Goal: Information Seeking & Learning: Learn about a topic

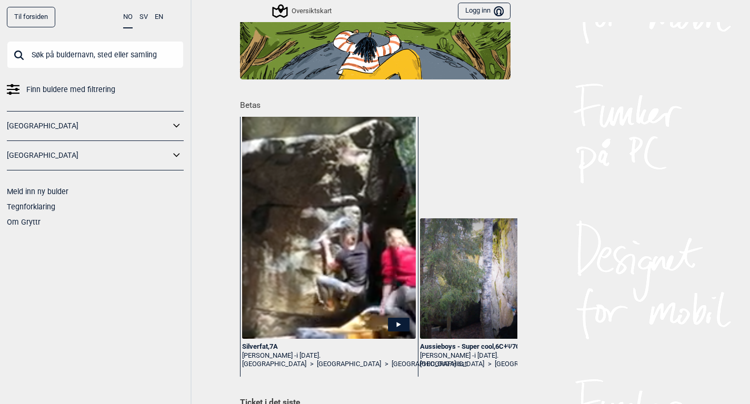
scroll to position [97, 0]
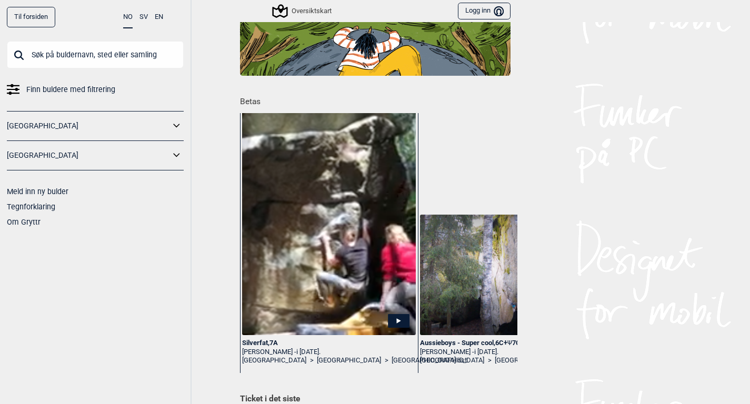
click at [133, 122] on link "[GEOGRAPHIC_DATA]" at bounding box center [88, 125] width 163 height 15
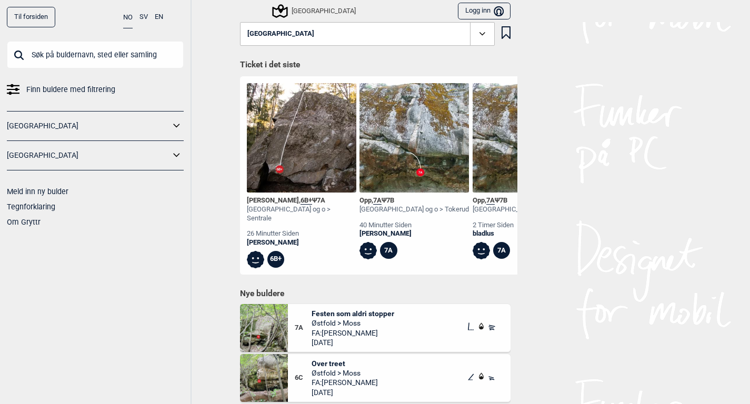
click at [173, 127] on icon at bounding box center [177, 125] width 14 height 15
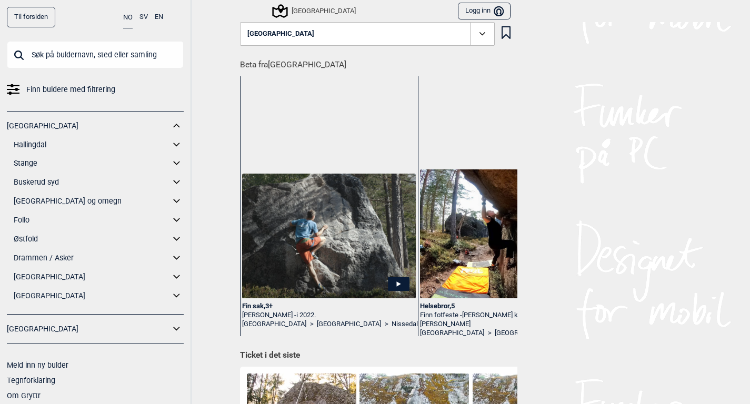
click at [61, 261] on link "Drammen / Asker" at bounding box center [92, 258] width 156 height 15
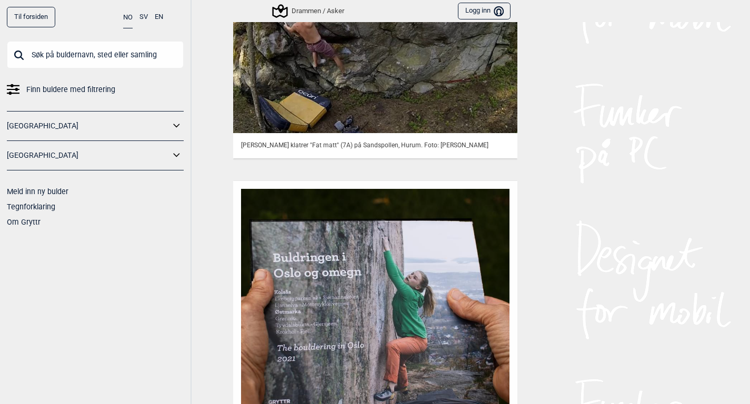
scroll to position [1236, 0]
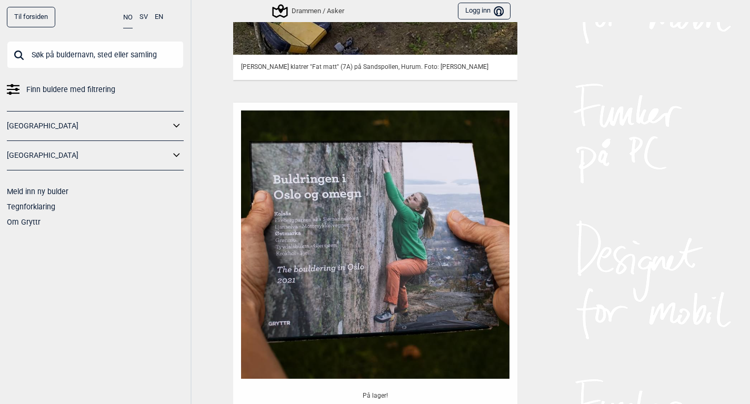
click at [161, 123] on link "[GEOGRAPHIC_DATA]" at bounding box center [88, 125] width 163 height 15
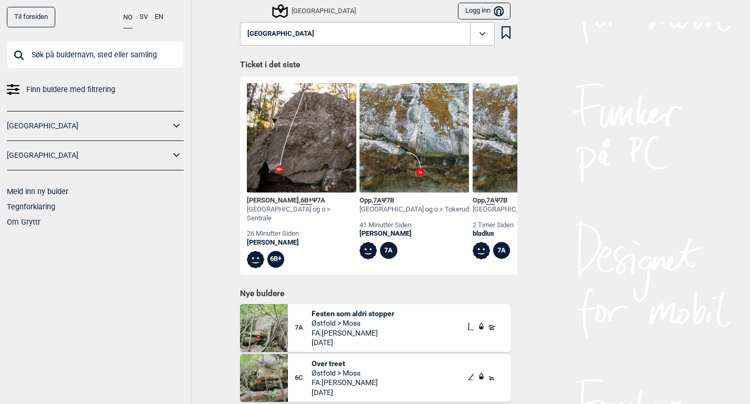
click at [179, 126] on icon at bounding box center [177, 125] width 14 height 15
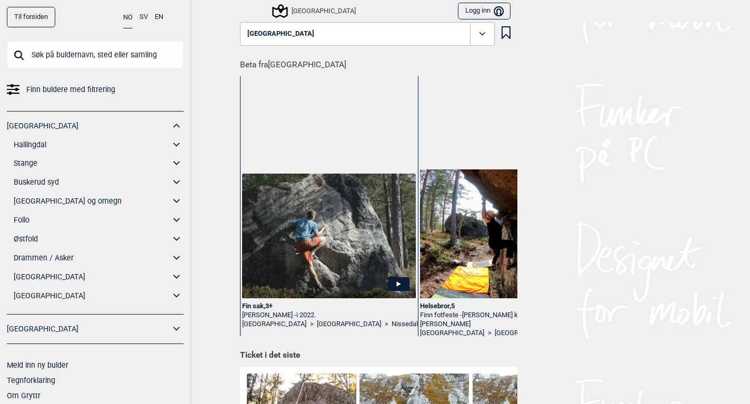
click at [46, 202] on link "[GEOGRAPHIC_DATA] og omegn" at bounding box center [92, 201] width 156 height 15
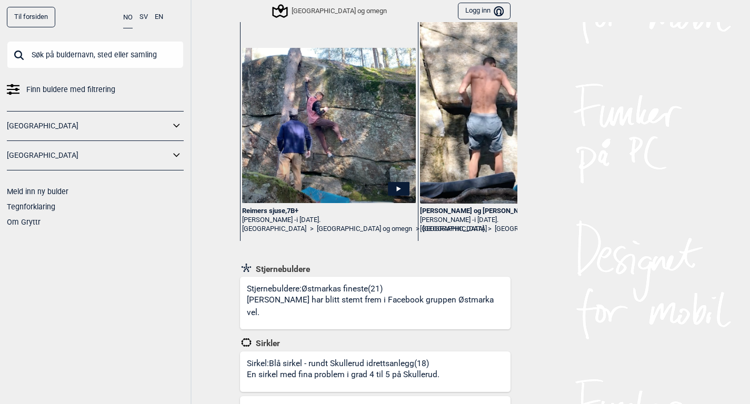
scroll to position [96, 0]
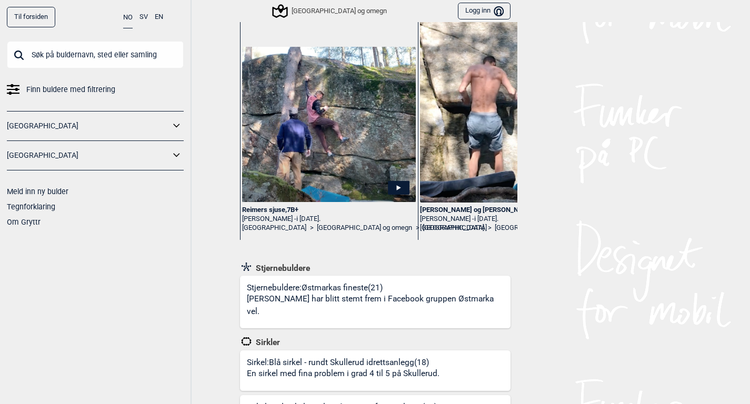
click at [340, 293] on p "Buldrene har blitt stemt frem i Facebook gruppen Østmarka vel." at bounding box center [377, 305] width 261 height 25
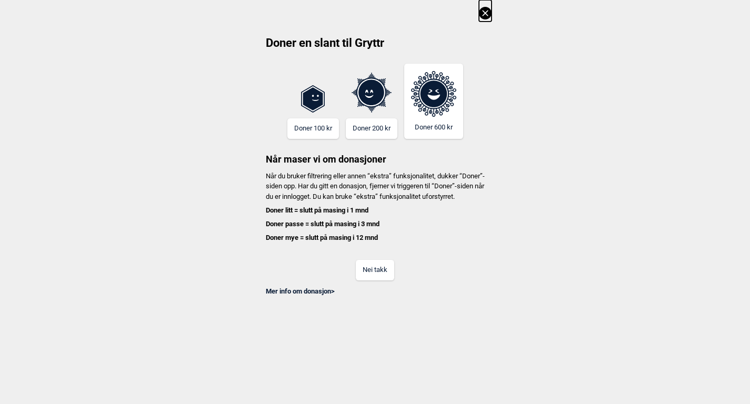
click at [378, 281] on button "Nei takk" at bounding box center [375, 270] width 38 height 21
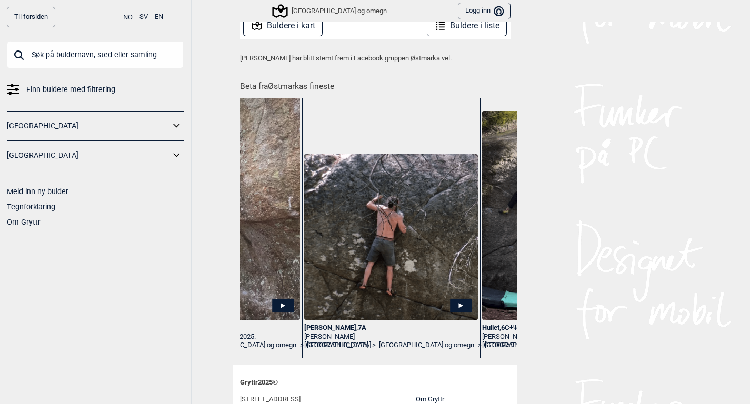
scroll to position [273, 0]
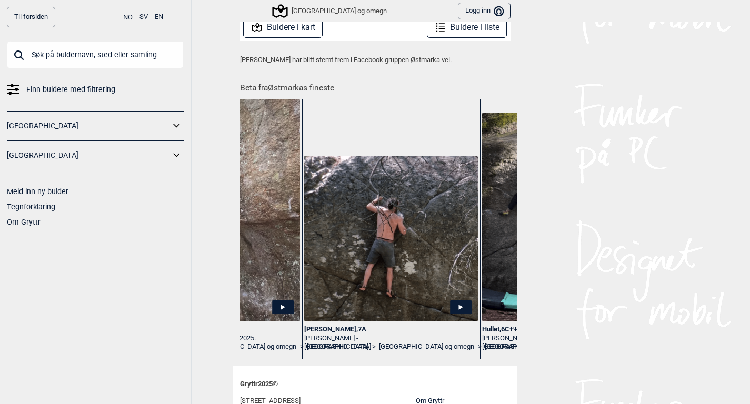
click at [458, 309] on icon at bounding box center [461, 308] width 22 height 14
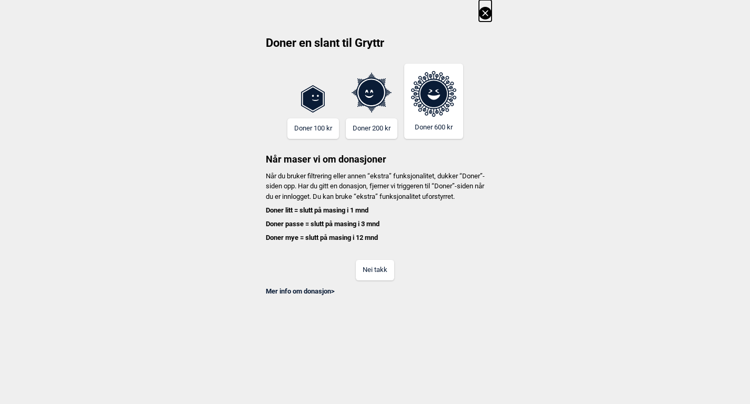
click at [372, 279] on button "Nei takk" at bounding box center [375, 270] width 38 height 21
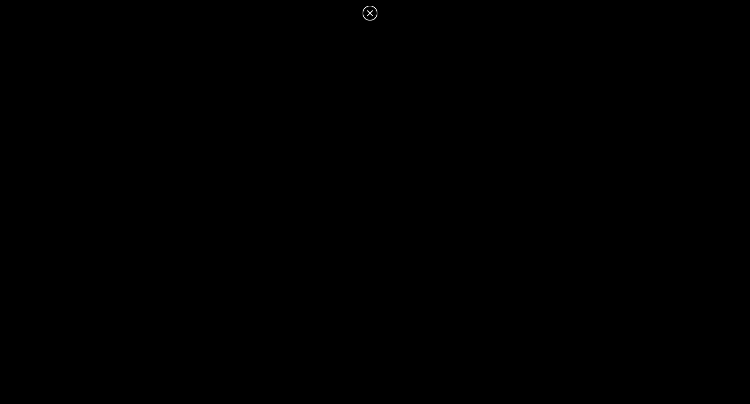
click at [371, 12] on icon at bounding box center [370, 13] width 6 height 6
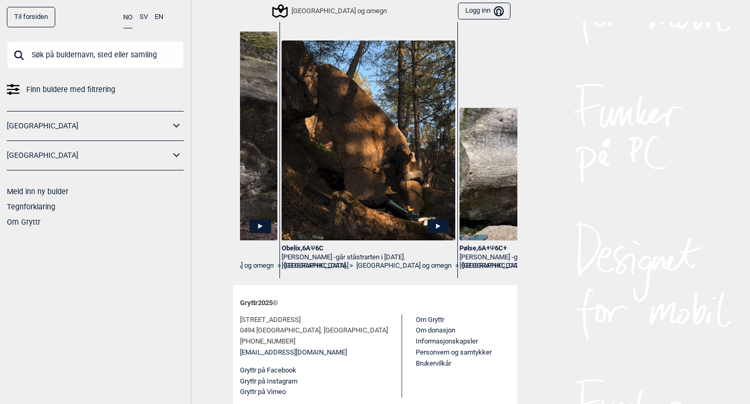
scroll to position [0, 678]
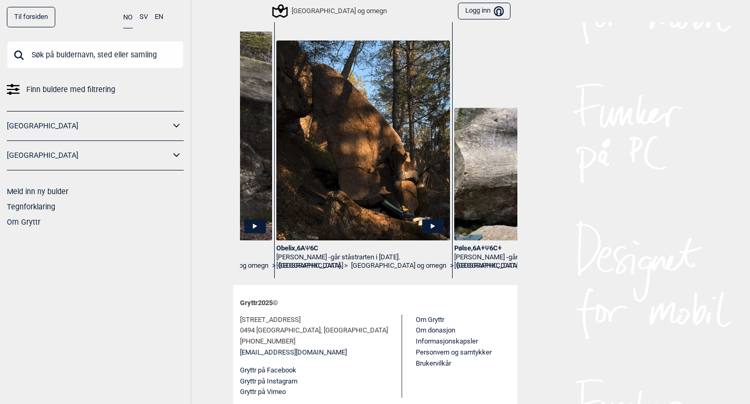
click at [398, 158] on img at bounding box center [362, 141] width 173 height 200
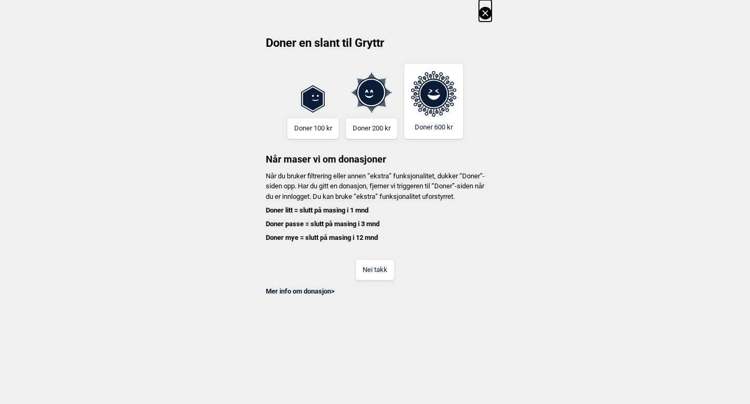
click at [380, 281] on button "Nei takk" at bounding box center [375, 270] width 38 height 21
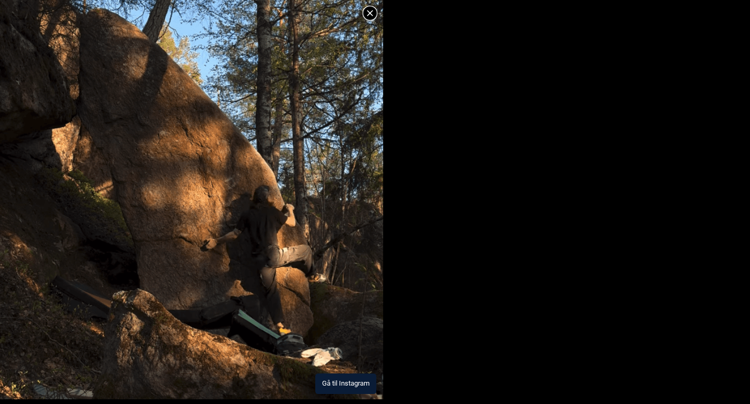
click at [353, 384] on button "Gå til Instagram" at bounding box center [345, 384] width 61 height 21
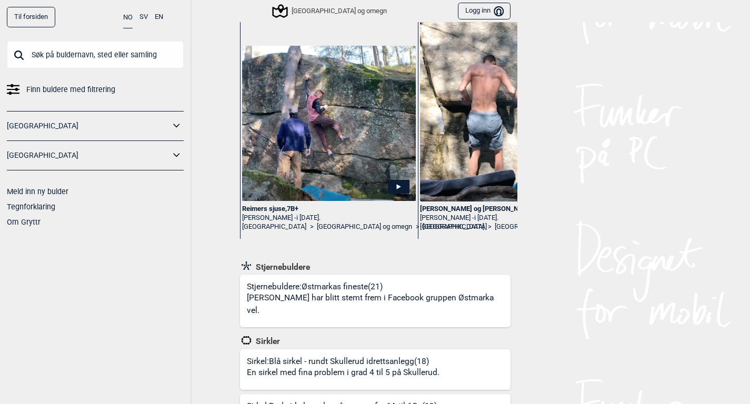
scroll to position [157, 0]
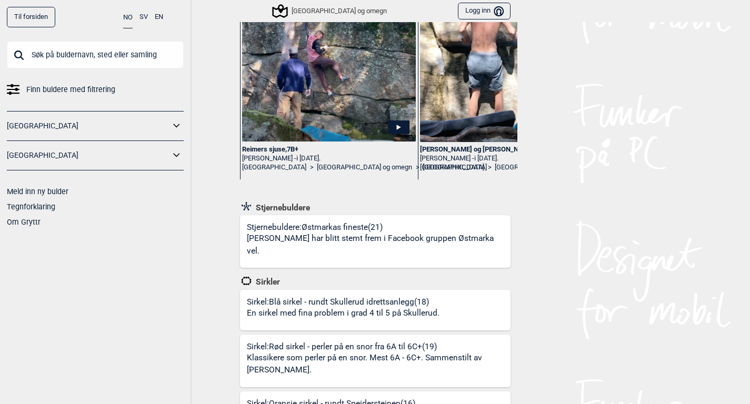
click at [332, 239] on p "Buldrene har blitt stemt frem i Facebook gruppen Østmarka vel." at bounding box center [377, 245] width 261 height 25
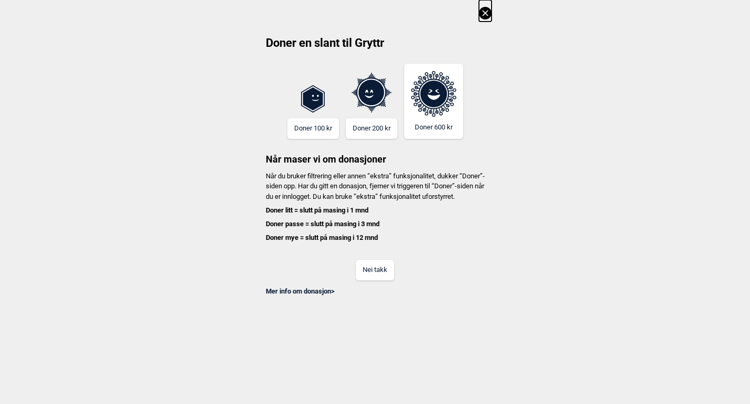
click at [376, 281] on button "Nei takk" at bounding box center [375, 270] width 38 height 21
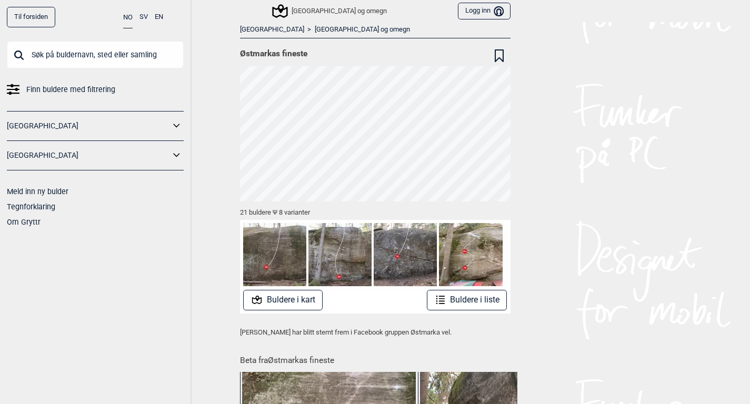
click at [481, 18] on button "Logg inn Bruker" at bounding box center [484, 11] width 52 height 17
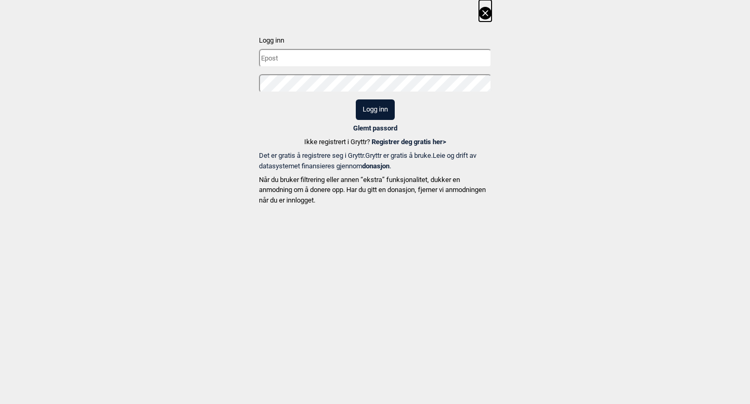
click at [347, 63] on input "text" at bounding box center [375, 58] width 233 height 18
type input "mathias.dauge1@gmail.com"
click at [363, 110] on button "Logg inn" at bounding box center [375, 110] width 39 height 21
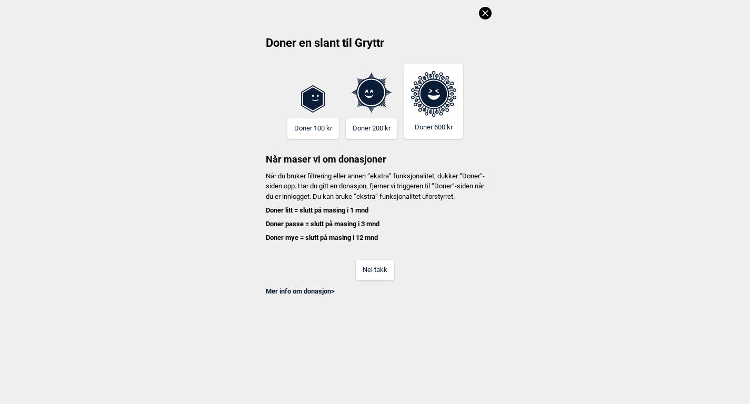
click at [314, 126] on button "Doner 100 kr" at bounding box center [313, 128] width 52 height 21
click at [366, 281] on button "Nei takk" at bounding box center [375, 270] width 38 height 21
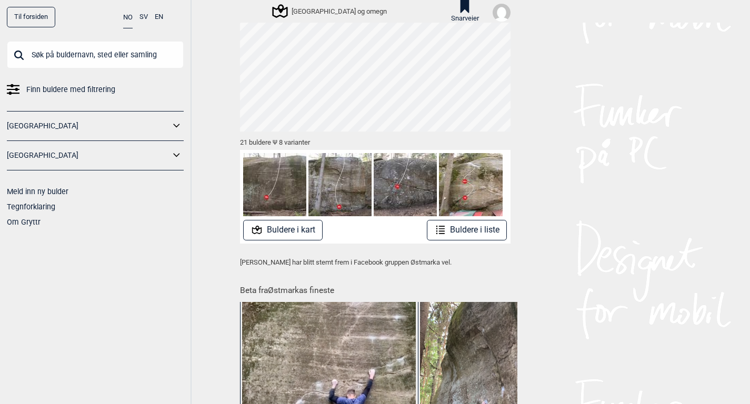
scroll to position [72, 0]
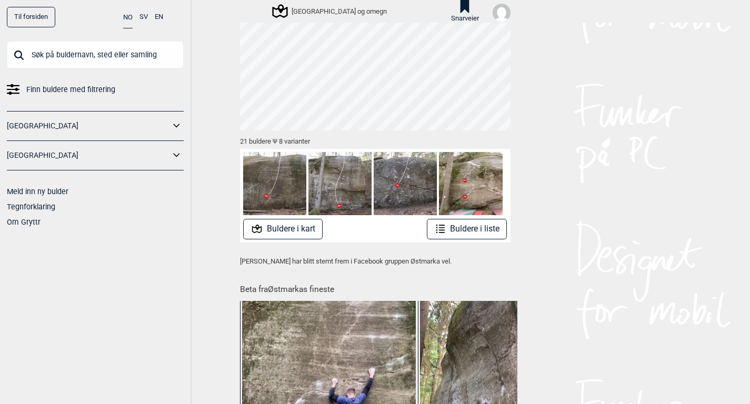
click at [442, 232] on icon at bounding box center [442, 232] width 6 height 1
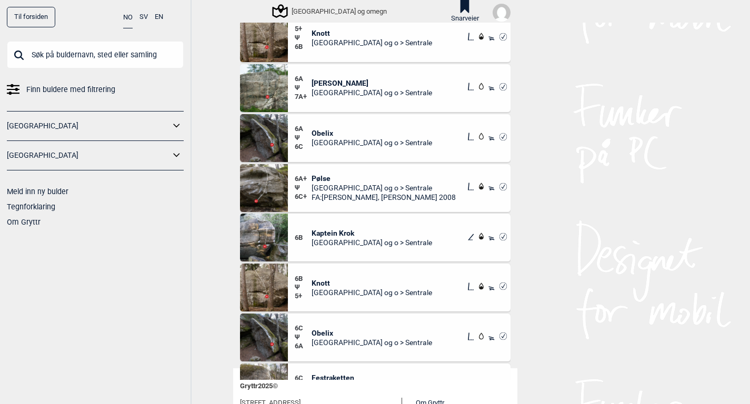
scroll to position [35, 0]
click at [405, 189] on span "[GEOGRAPHIC_DATA] og o > Sentrale" at bounding box center [384, 188] width 144 height 9
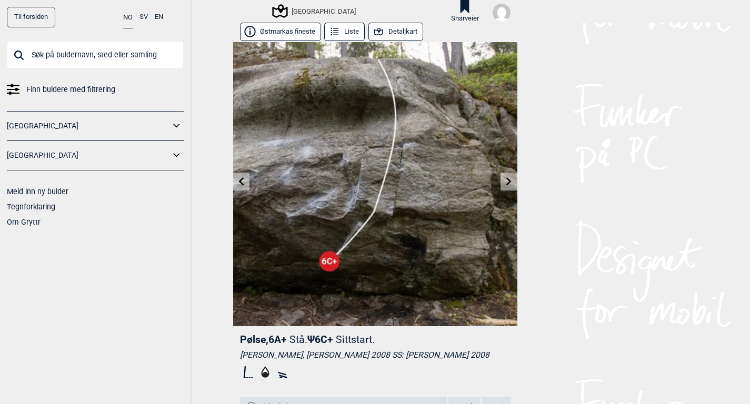
click at [511, 181] on icon at bounding box center [509, 181] width 8 height 8
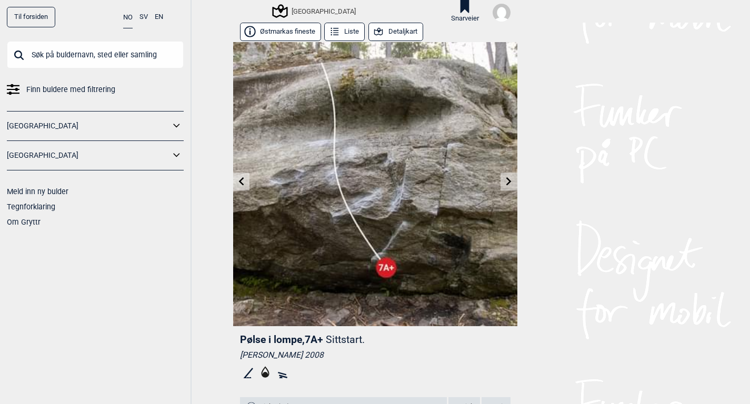
click at [247, 178] on link at bounding box center [241, 181] width 16 height 17
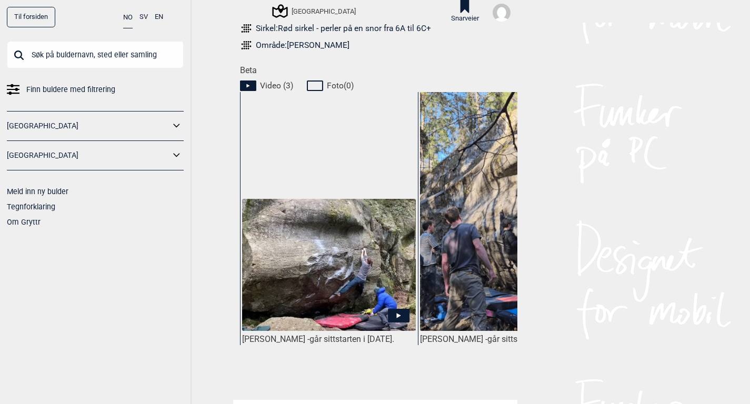
scroll to position [513, 0]
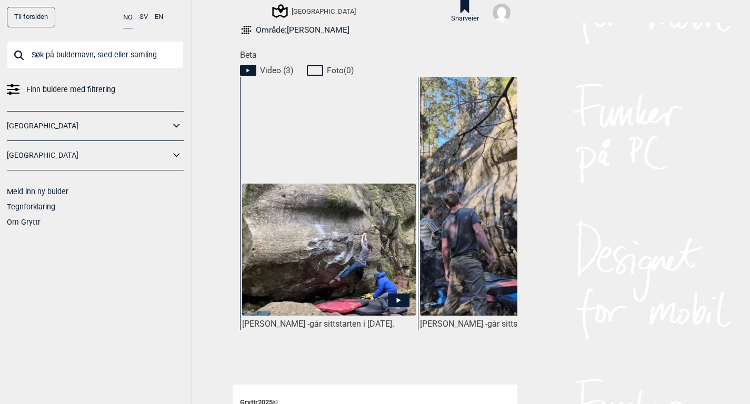
click at [398, 294] on icon at bounding box center [399, 301] width 22 height 14
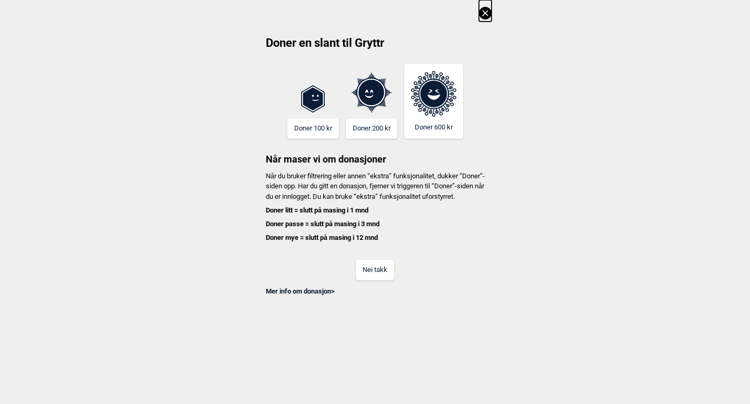
click at [381, 278] on button "Nei takk" at bounding box center [375, 270] width 38 height 21
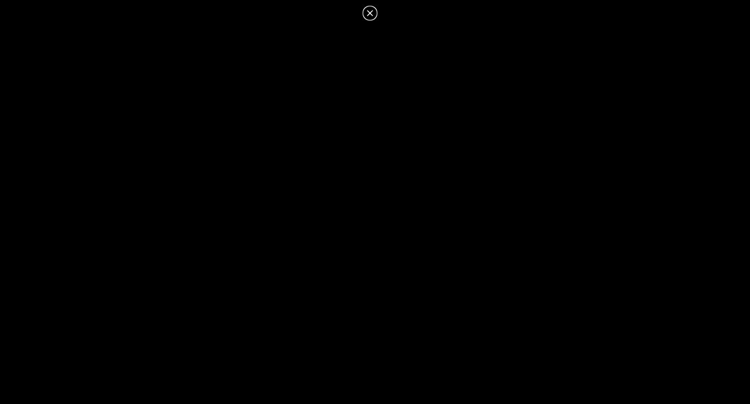
click at [371, 12] on icon at bounding box center [370, 13] width 6 height 6
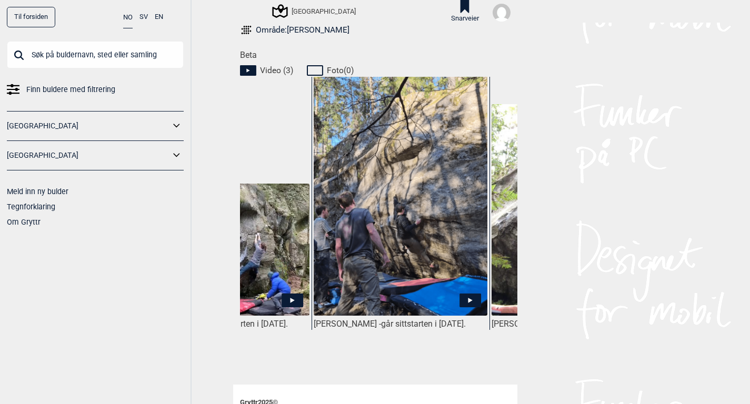
scroll to position [0, 120]
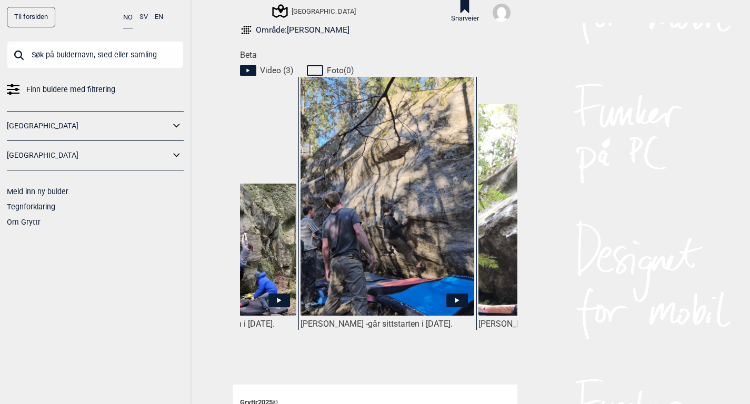
click at [456, 299] on icon at bounding box center [457, 301] width 4 height 5
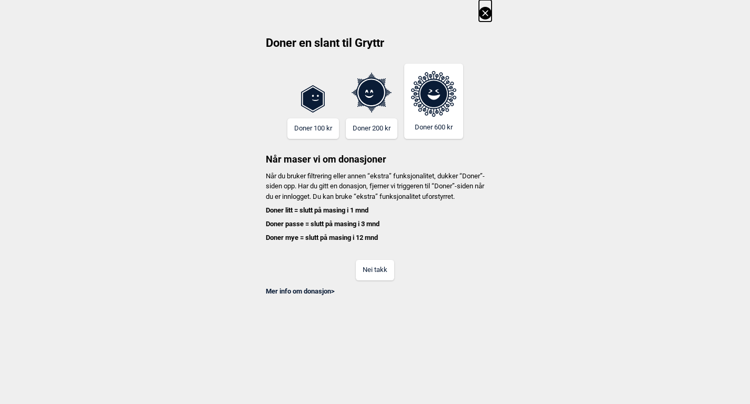
click at [380, 281] on button "Nei takk" at bounding box center [375, 270] width 38 height 21
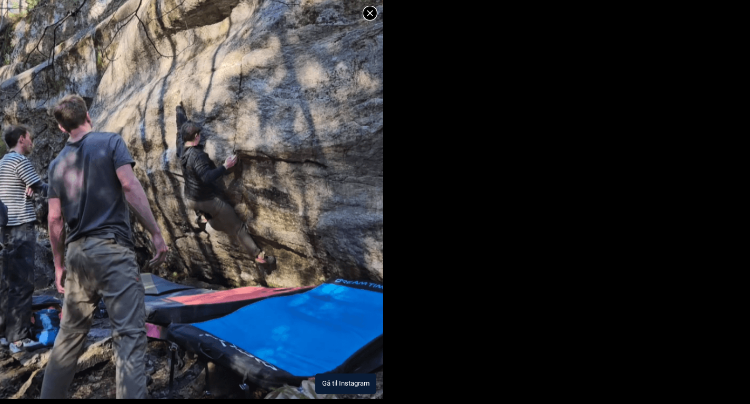
click at [360, 381] on button "Gå til Instagram" at bounding box center [345, 384] width 61 height 21
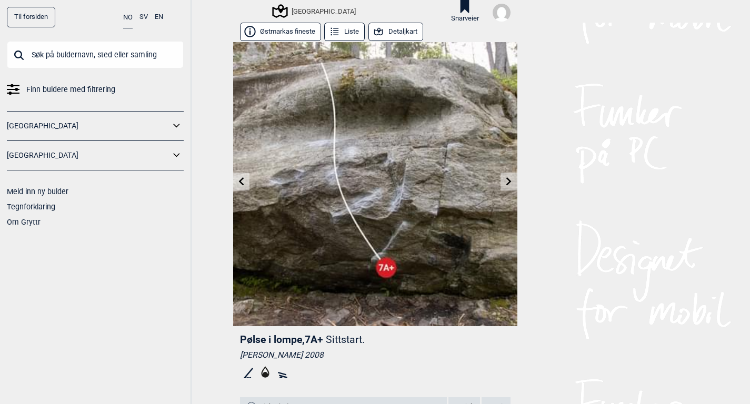
click at [244, 181] on icon at bounding box center [241, 181] width 8 height 8
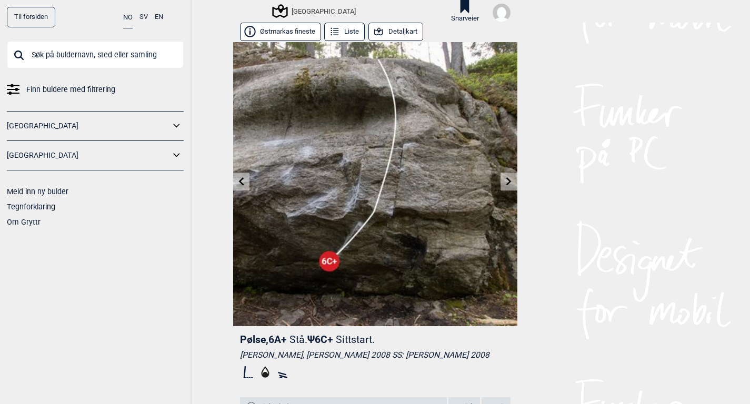
click at [244, 181] on icon at bounding box center [241, 181] width 8 height 8
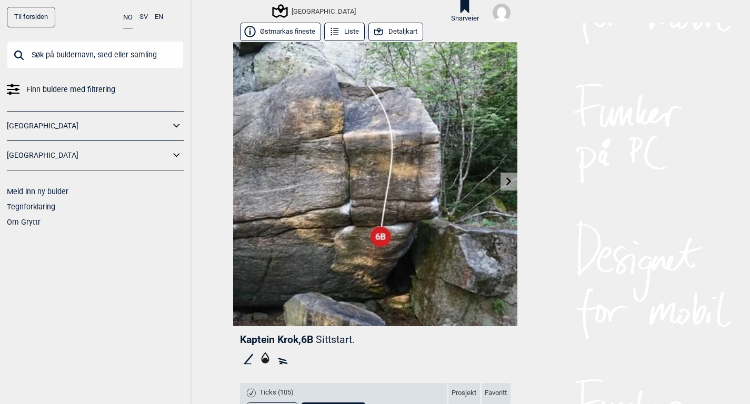
click at [501, 18] on img at bounding box center [502, 13] width 18 height 18
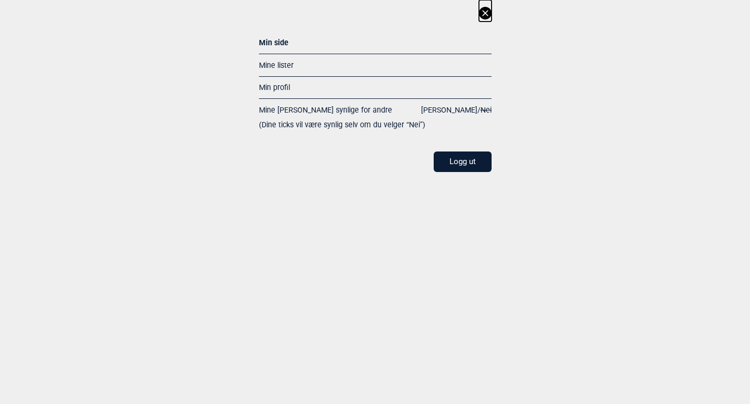
click at [280, 64] on link "Mine lister" at bounding box center [276, 65] width 35 height 8
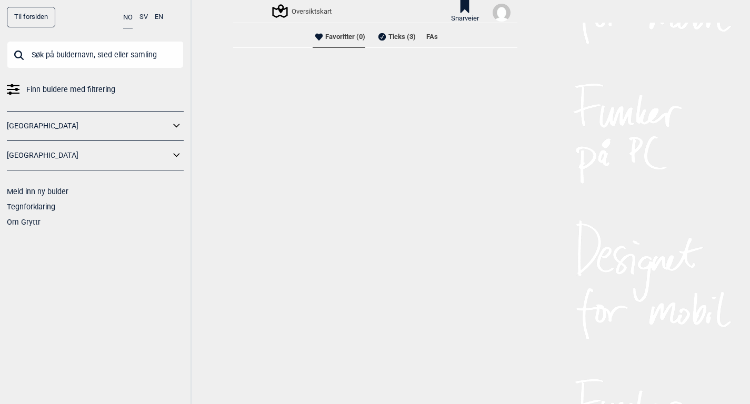
click at [389, 41] on li "Ticks (3)" at bounding box center [396, 36] width 40 height 21
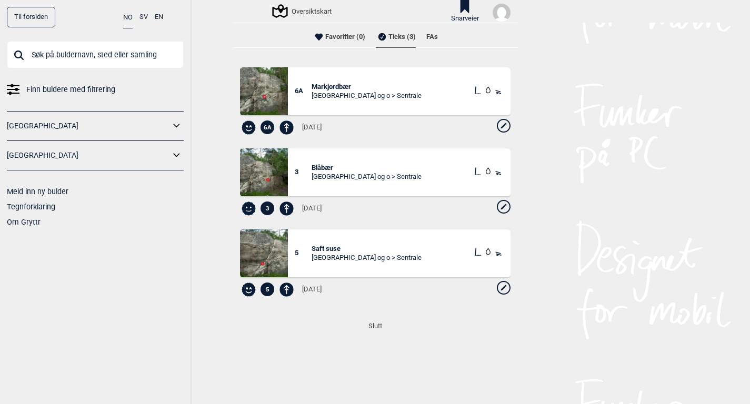
click at [369, 99] on div "[GEOGRAPHIC_DATA] og o > Sentrale" at bounding box center [367, 96] width 110 height 9
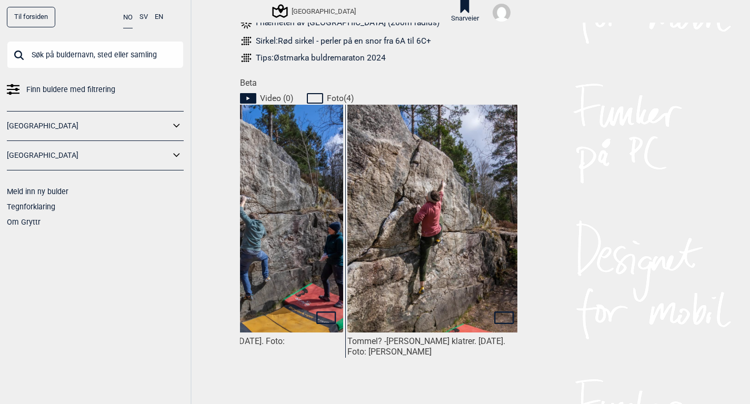
scroll to position [0, 73]
click at [440, 253] on img at bounding box center [433, 223] width 173 height 260
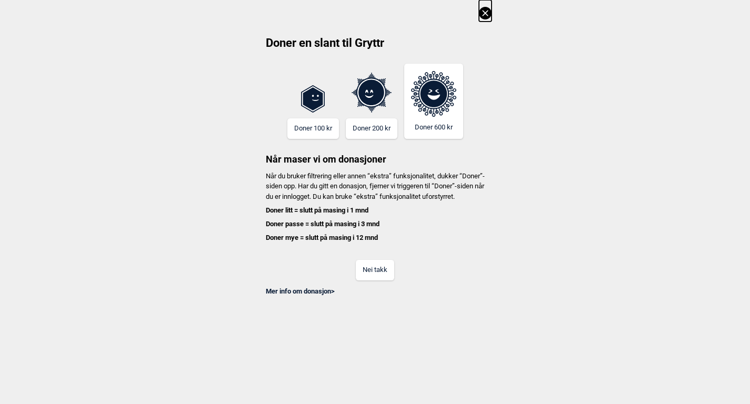
click at [383, 274] on button "Nei takk" at bounding box center [375, 270] width 38 height 21
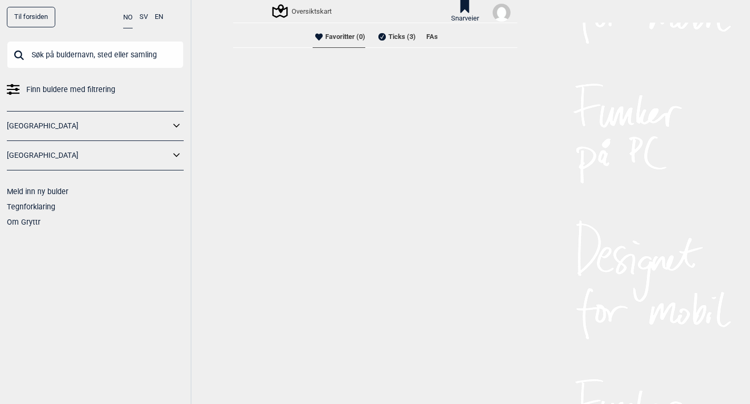
click at [390, 37] on li "Ticks (3)" at bounding box center [396, 36] width 40 height 21
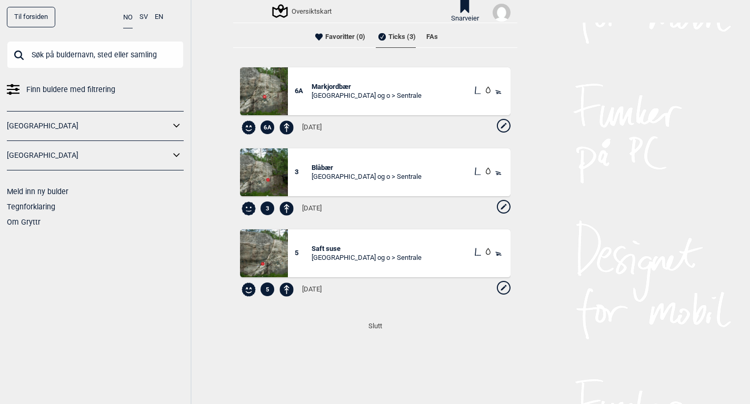
click at [369, 102] on div "6A Markjordbær Oslo og o > Sentrale" at bounding box center [375, 91] width 271 height 48
click at [360, 92] on div "[GEOGRAPHIC_DATA] og o > Sentrale" at bounding box center [367, 96] width 110 height 9
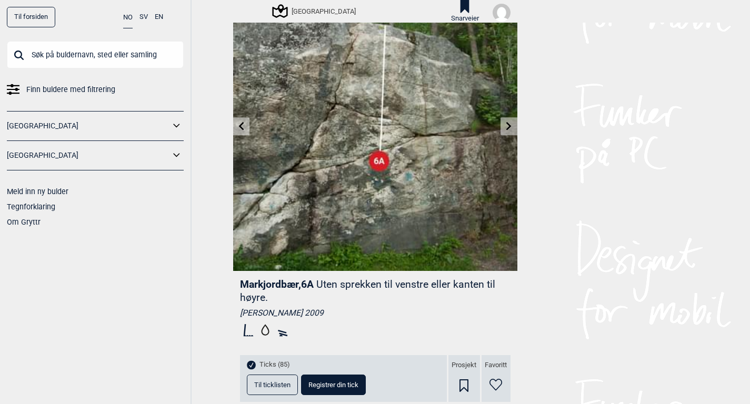
scroll to position [55, 0]
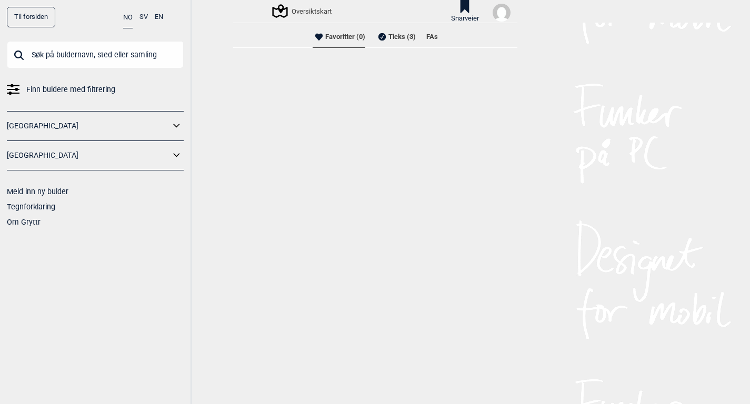
click at [395, 39] on li "Ticks (3)" at bounding box center [396, 36] width 40 height 21
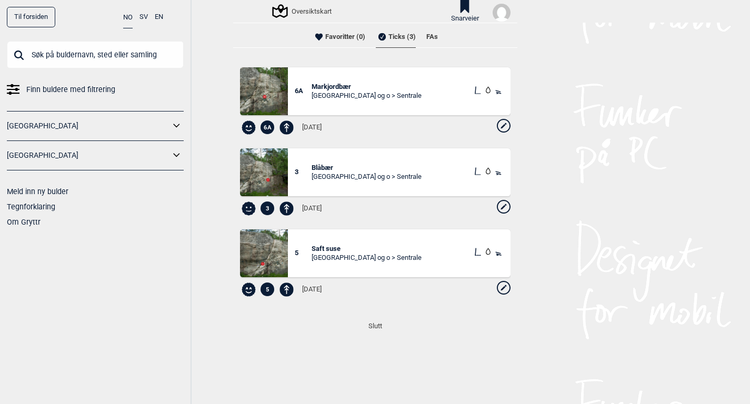
click at [384, 243] on div "5 Saft suse Oslo og o > Sentrale" at bounding box center [375, 254] width 271 height 48
click at [329, 248] on span "Saft suse" at bounding box center [367, 249] width 110 height 9
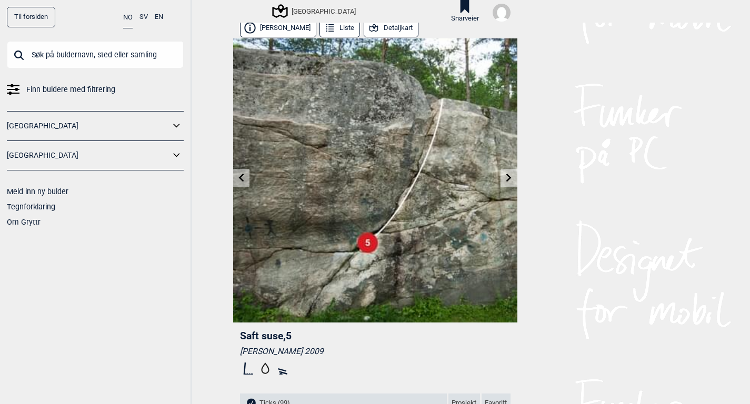
scroll to position [5, 0]
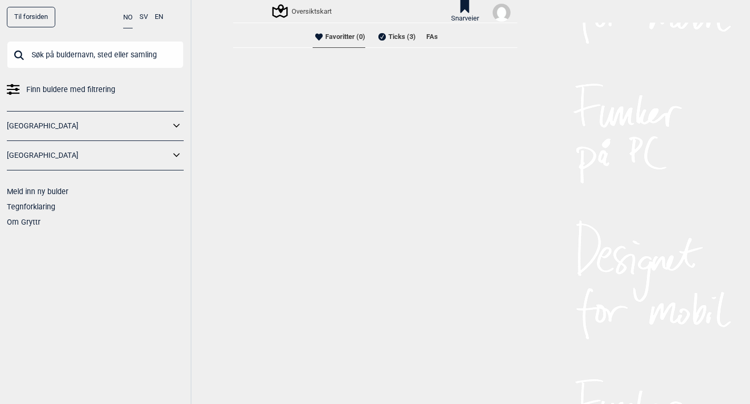
click at [35, 14] on link "Til forsiden" at bounding box center [31, 17] width 48 height 21
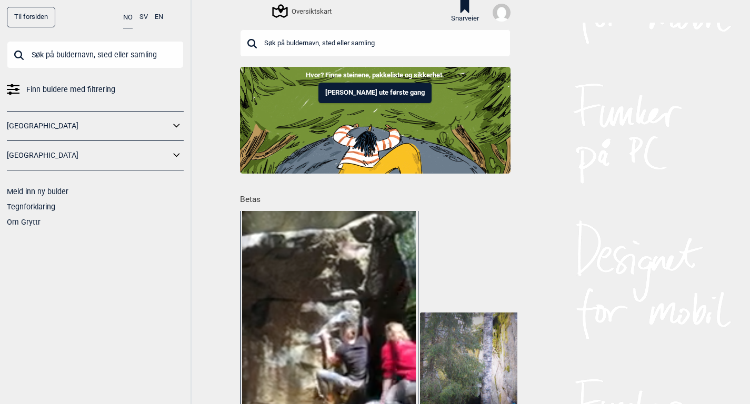
click at [103, 124] on link "[GEOGRAPHIC_DATA]" at bounding box center [88, 125] width 163 height 15
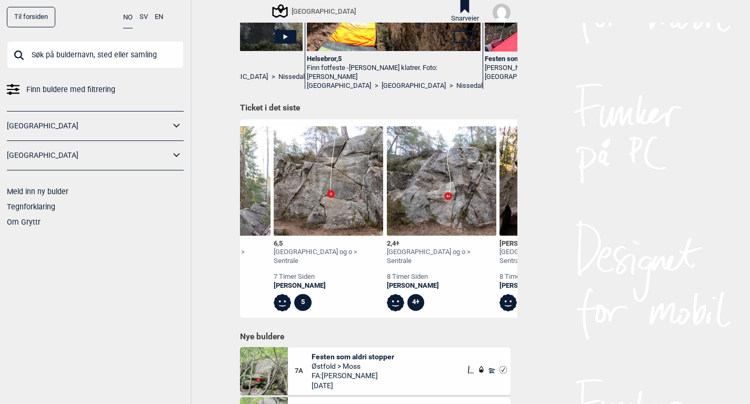
scroll to position [0, 2125]
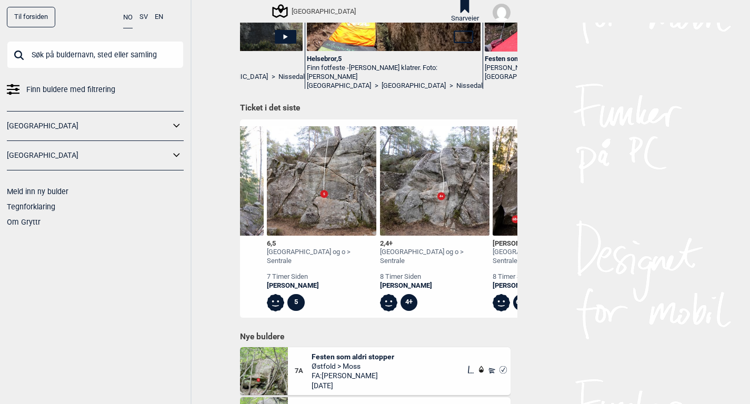
click at [305, 240] on div "6 , 5" at bounding box center [322, 244] width 110 height 9
click at [274, 242] on span "5" at bounding box center [274, 244] width 4 height 8
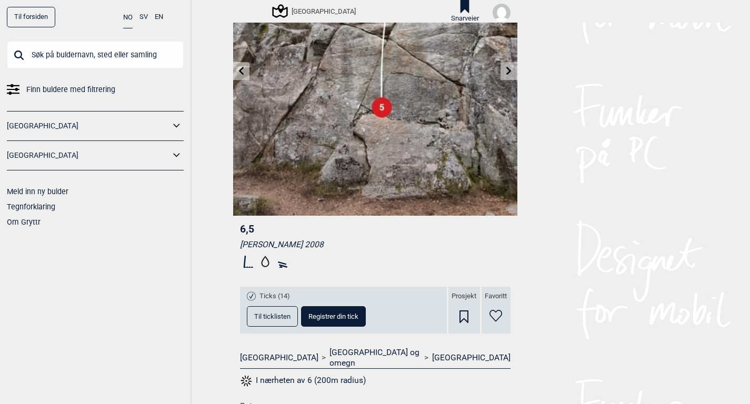
scroll to position [111, 0]
click at [349, 310] on button "Registrer din tick" at bounding box center [333, 316] width 65 height 21
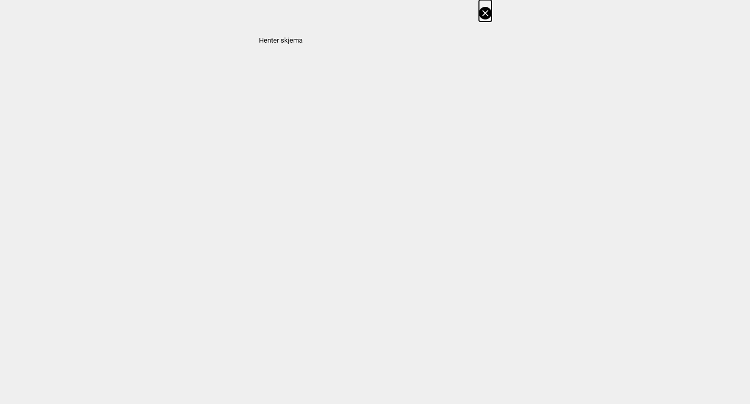
select select "62"
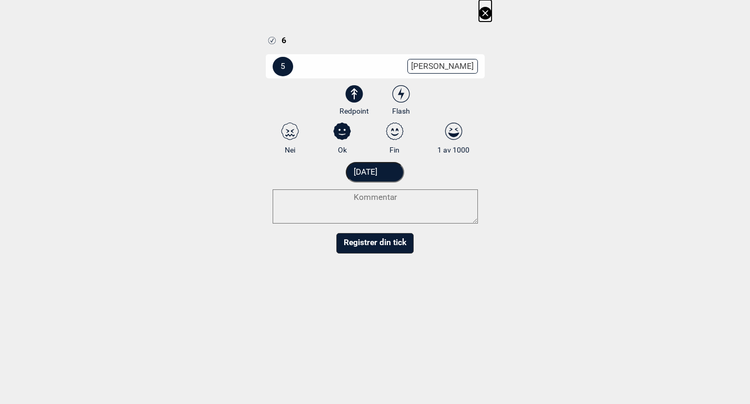
click at [395, 131] on icon at bounding box center [394, 131] width 19 height 17
click at [395, 135] on input "Fin" at bounding box center [394, 138] width 7 height 7
radio input "true"
click at [391, 242] on button "Registrer din tick" at bounding box center [374, 243] width 77 height 21
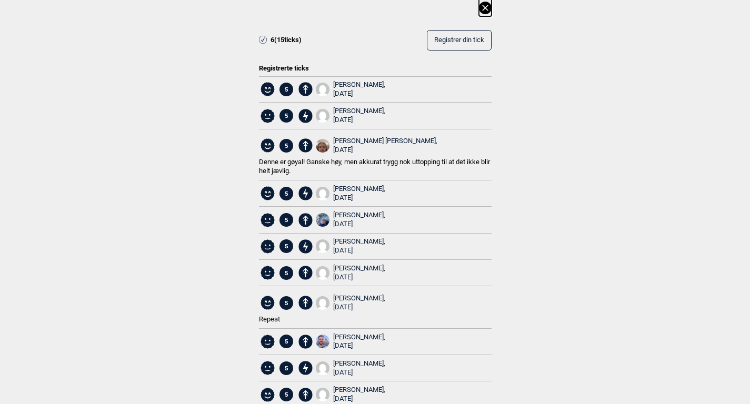
scroll to position [0, 0]
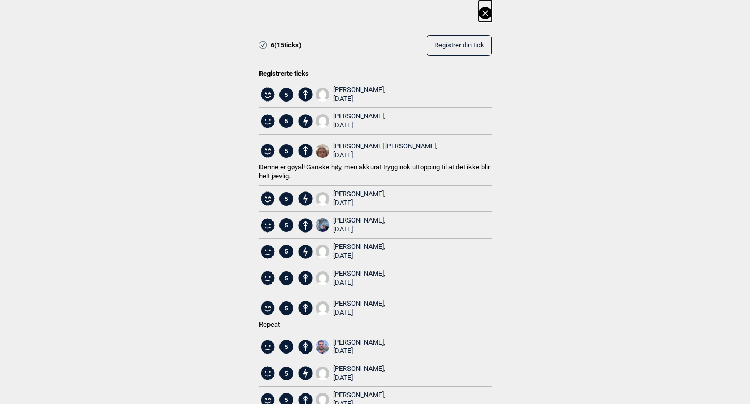
click at [486, 10] on icon at bounding box center [485, 13] width 13 height 13
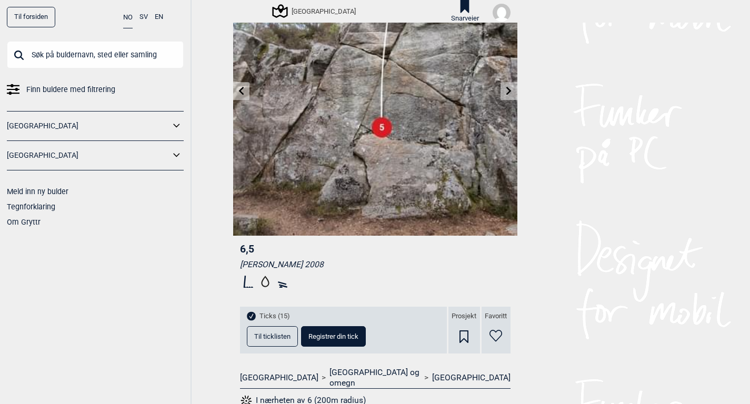
scroll to position [80, 0]
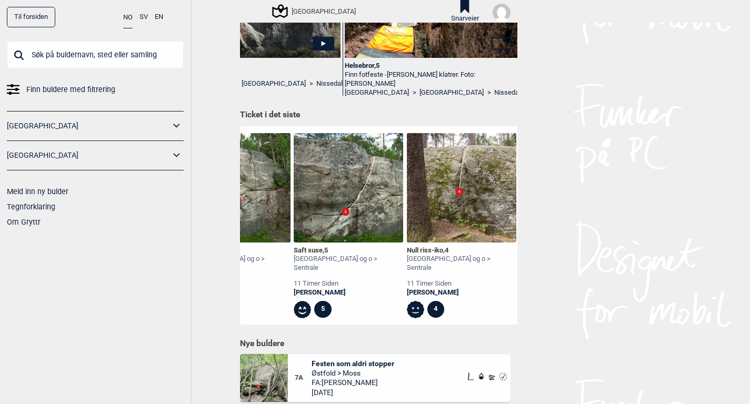
scroll to position [0, 3803]
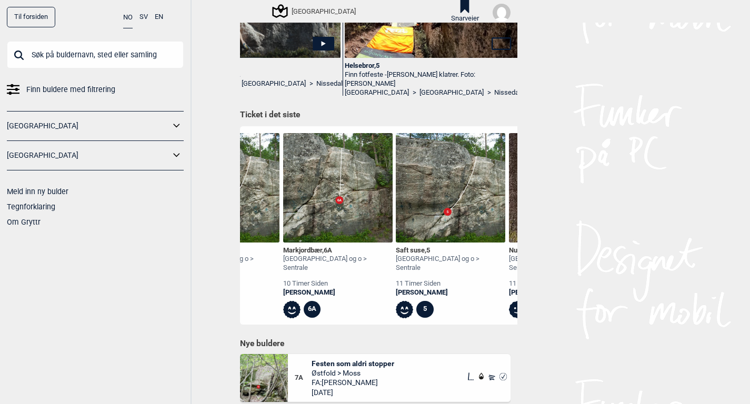
click at [305, 289] on div "[PERSON_NAME]" at bounding box center [338, 293] width 110 height 9
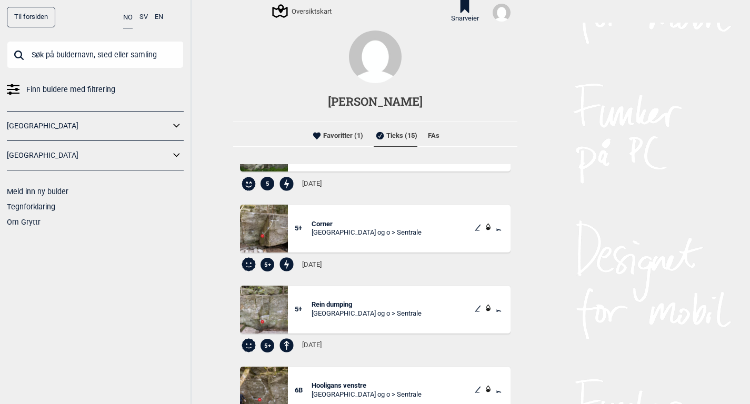
scroll to position [415, 0]
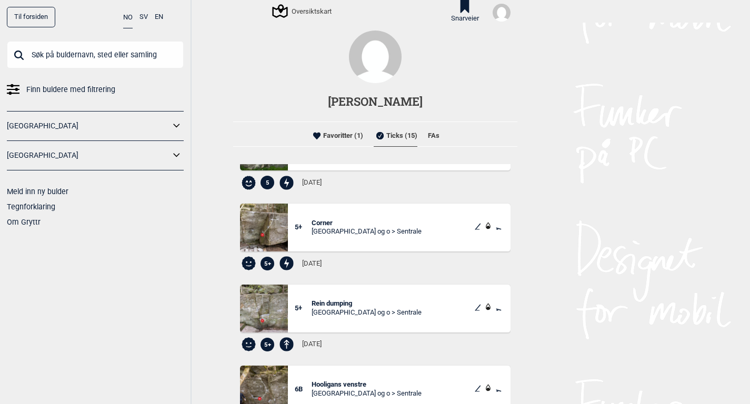
click at [354, 224] on span "Corner" at bounding box center [367, 223] width 110 height 9
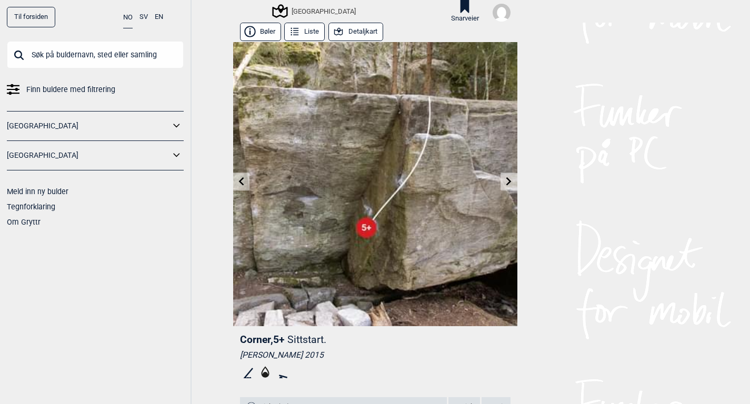
click at [512, 182] on icon at bounding box center [509, 181] width 8 height 8
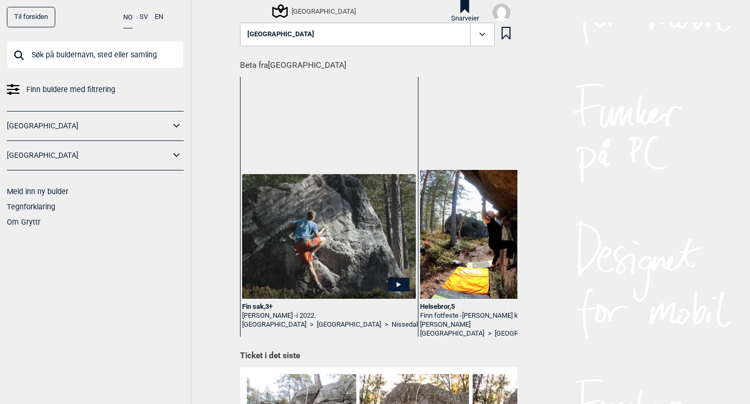
click at [127, 16] on button "NO" at bounding box center [127, 18] width 9 height 22
click at [74, 85] on span "Finn buldere med filtrering" at bounding box center [70, 89] width 89 height 15
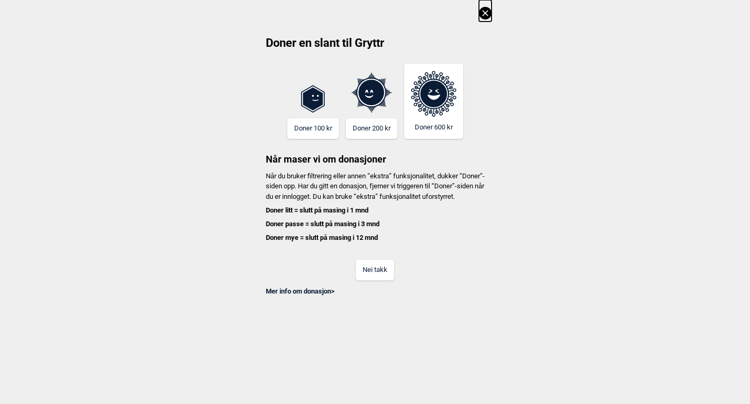
click at [373, 281] on button "Nei takk" at bounding box center [375, 270] width 38 height 21
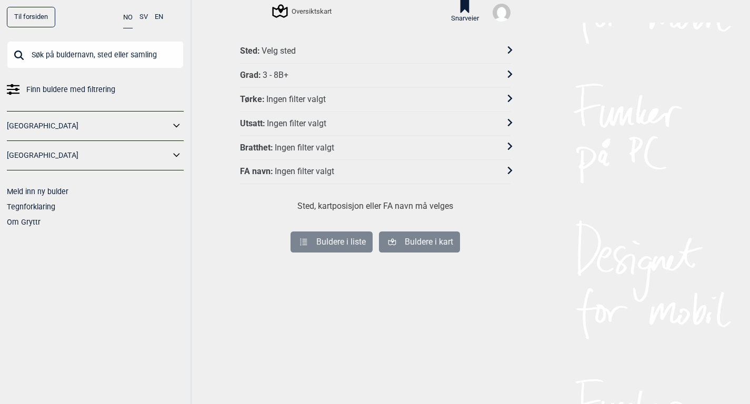
click at [315, 74] on div "Grad : 3 - 8B+" at bounding box center [368, 75] width 257 height 11
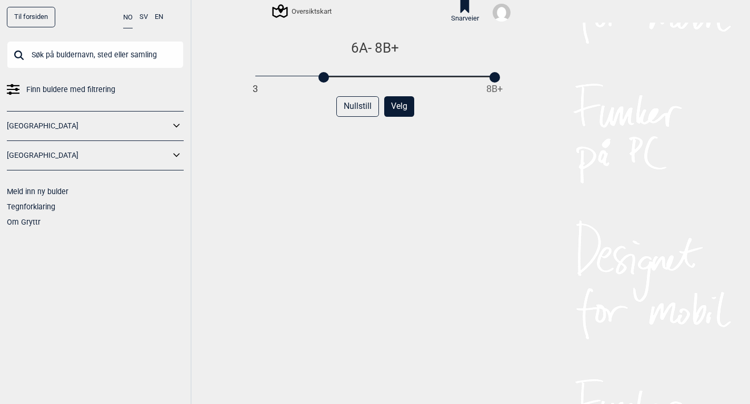
drag, startPoint x: 254, startPoint y: 79, endPoint x: 323, endPoint y: 78, distance: 69.0
click at [323, 78] on div at bounding box center [324, 77] width 11 height 11
drag, startPoint x: 495, startPoint y: 77, endPoint x: 370, endPoint y: 79, distance: 124.8
click at [370, 79] on div at bounding box center [369, 77] width 11 height 11
drag, startPoint x: 366, startPoint y: 78, endPoint x: 351, endPoint y: 75, distance: 15.6
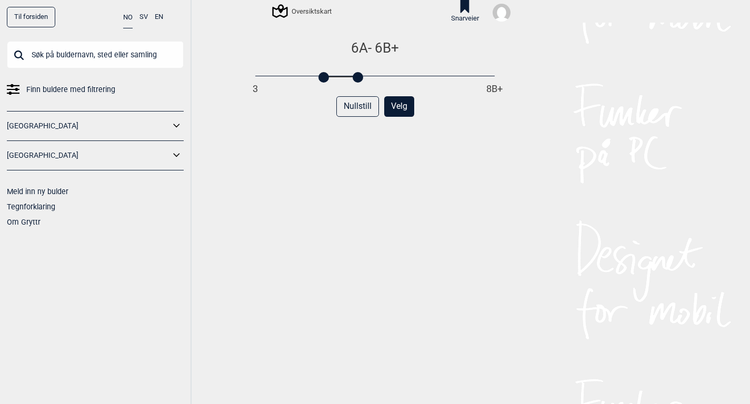
click at [351, 75] on div "3 8B+" at bounding box center [374, 76] width 239 height 7
drag, startPoint x: 360, startPoint y: 79, endPoint x: 366, endPoint y: 81, distance: 6.0
click at [366, 81] on div at bounding box center [369, 77] width 11 height 11
click at [398, 109] on button "Velg" at bounding box center [399, 106] width 30 height 21
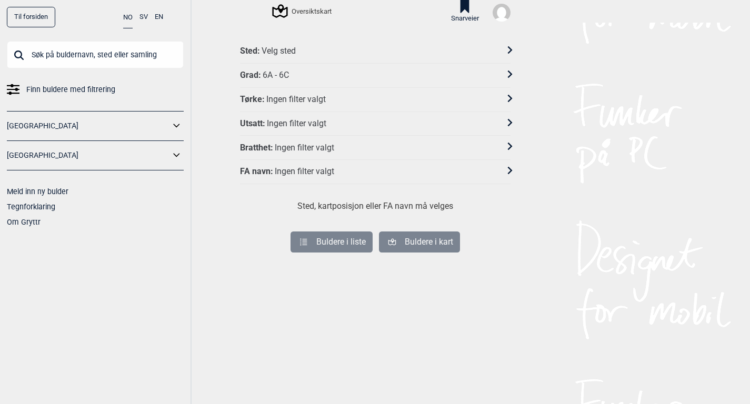
click at [334, 49] on div "Sted : Velg sted" at bounding box center [368, 51] width 257 height 11
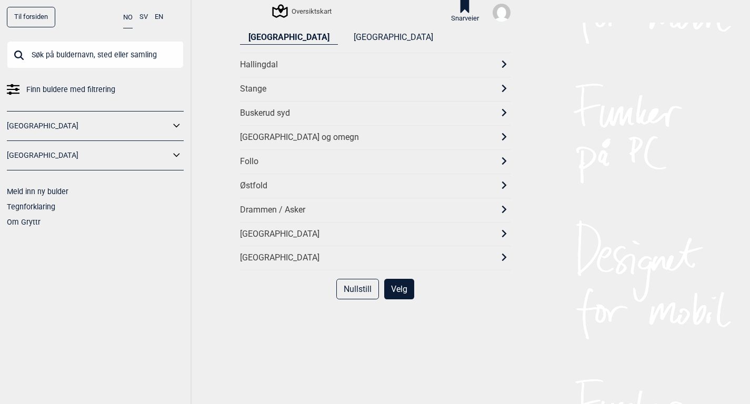
click at [293, 137] on div "[GEOGRAPHIC_DATA] og omegn" at bounding box center [366, 137] width 252 height 11
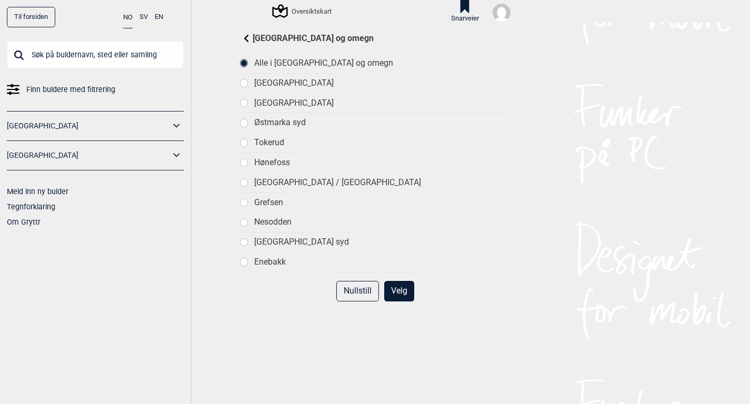
click at [246, 106] on div at bounding box center [244, 103] width 7 height 7
click at [396, 291] on button "Velg" at bounding box center [399, 291] width 30 height 21
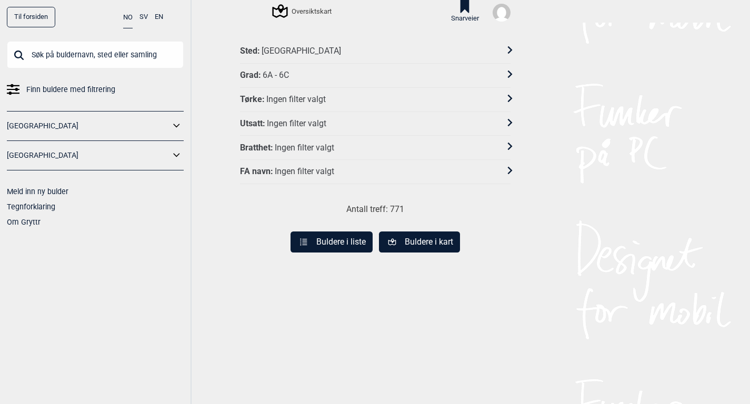
click at [343, 241] on button "Buldere i liste" at bounding box center [332, 242] width 82 height 21
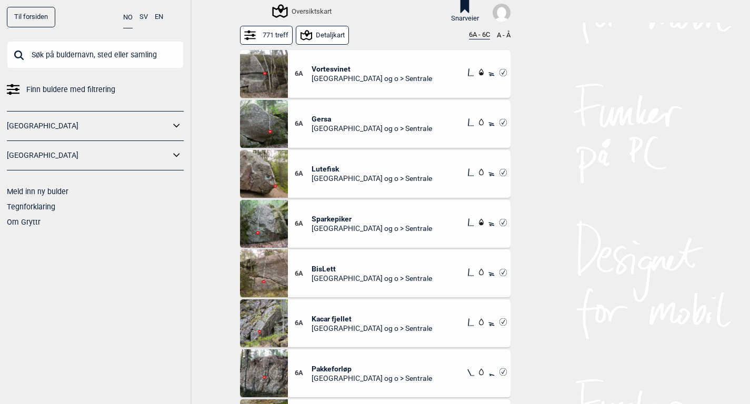
click at [357, 74] on span "[GEOGRAPHIC_DATA] og o > Sentrale" at bounding box center [372, 78] width 121 height 9
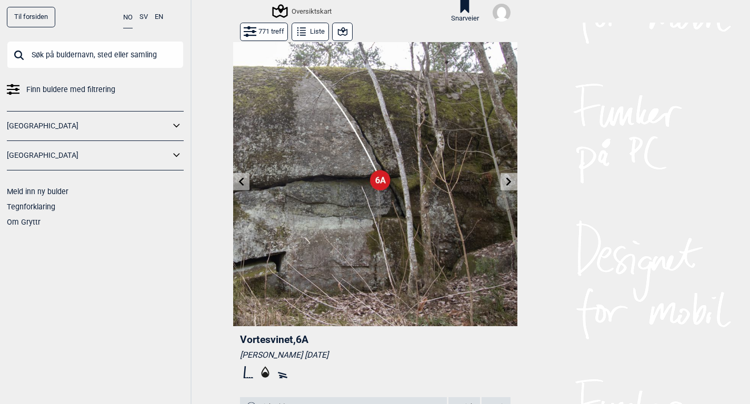
click at [498, 180] on img at bounding box center [375, 184] width 284 height 284
click at [503, 181] on button at bounding box center [509, 181] width 16 height 17
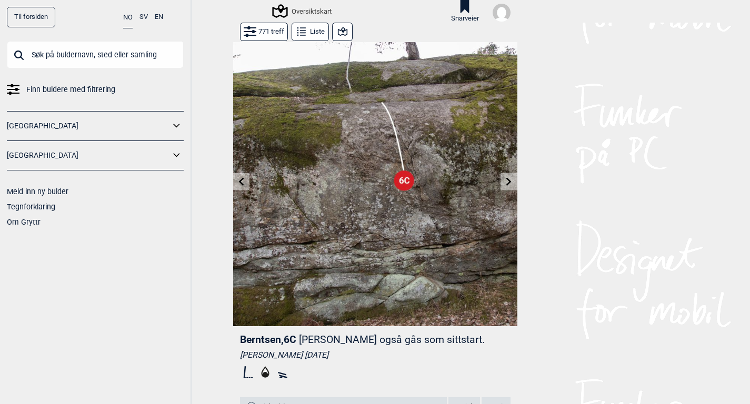
click at [503, 181] on button at bounding box center [509, 181] width 16 height 17
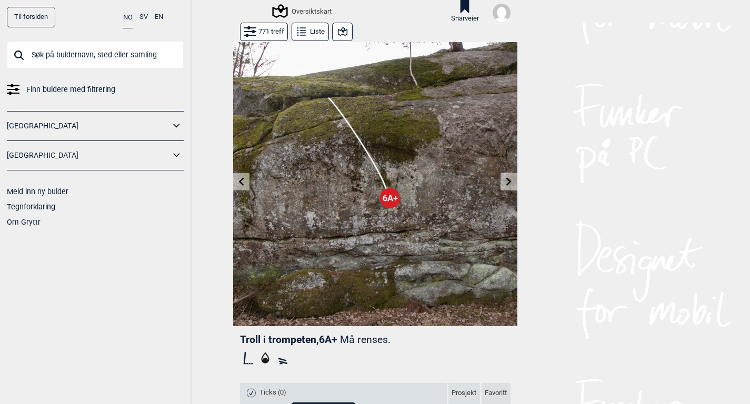
click at [503, 181] on button at bounding box center [509, 181] width 16 height 17
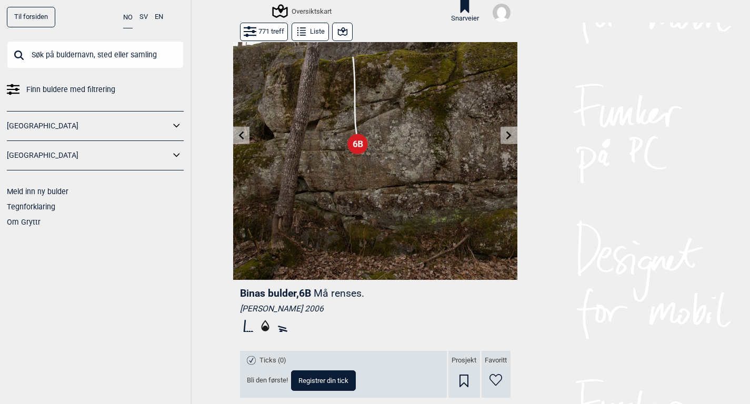
scroll to position [45, 0]
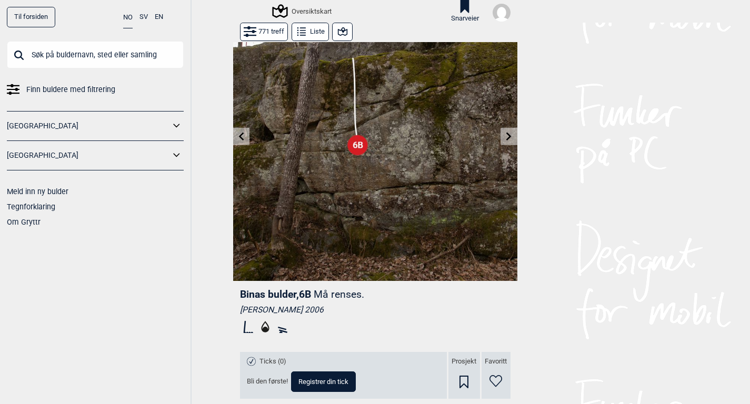
click at [505, 133] on icon at bounding box center [509, 136] width 8 height 8
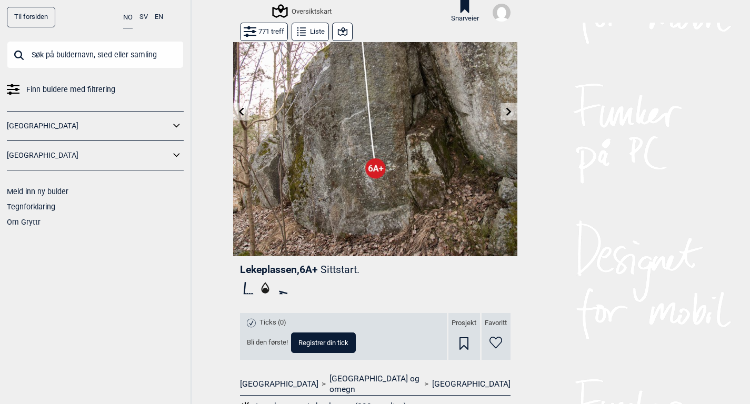
scroll to position [65, 0]
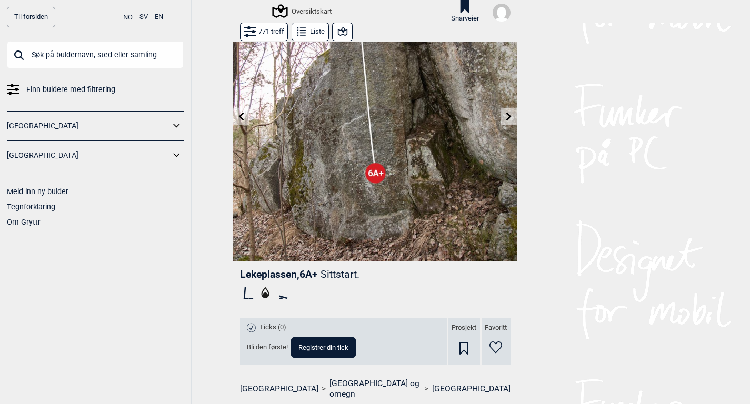
click at [503, 115] on button at bounding box center [509, 116] width 16 height 17
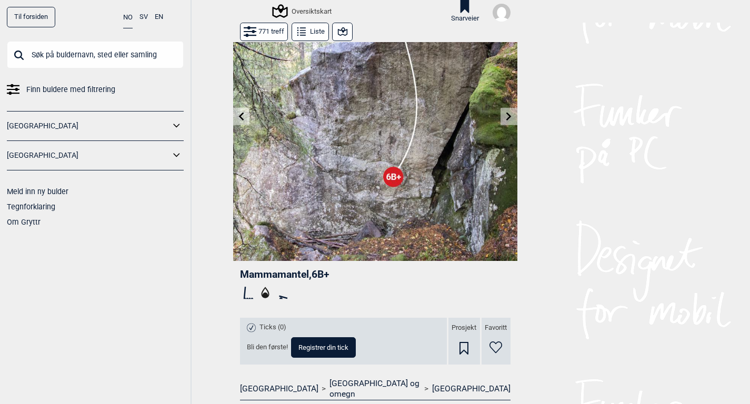
click at [503, 115] on button at bounding box center [509, 116] width 16 height 17
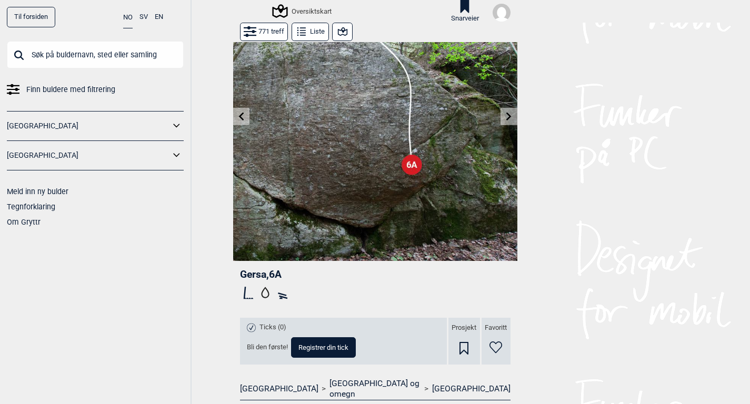
click at [503, 115] on button at bounding box center [509, 116] width 16 height 17
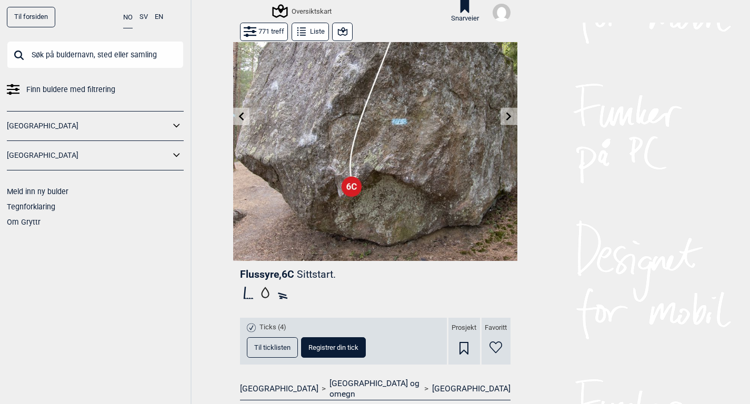
drag, startPoint x: 218, startPoint y: 294, endPoint x: 168, endPoint y: 290, distance: 50.2
click at [170, 294] on div "Til forsiden NO SV EN Finn buldere med filtrering Norge Sverige Meld inn ny bul…" at bounding box center [375, 202] width 750 height 404
click at [107, 253] on div "Til forsiden NO SV EN Finn buldere med filtrering Norge Sverige Meld inn ny bul…" at bounding box center [96, 202] width 192 height 404
drag, startPoint x: 107, startPoint y: 253, endPoint x: 78, endPoint y: 248, distance: 29.4
click at [83, 250] on div "Til forsiden NO SV EN Finn buldere med filtrering Norge Sverige Meld inn ny bul…" at bounding box center [96, 202] width 192 height 404
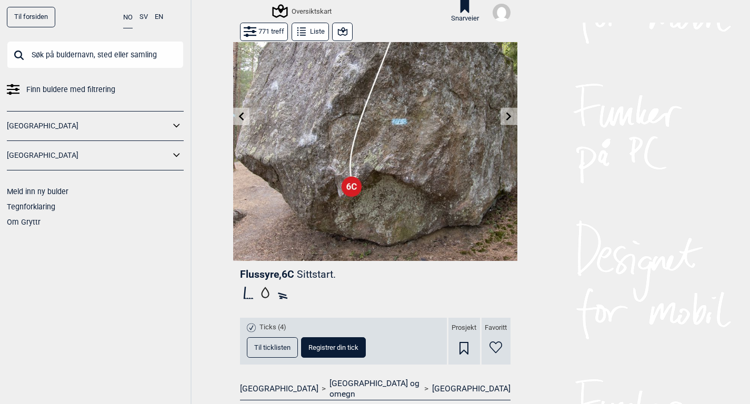
click at [51, 205] on link "Tegnforklaring" at bounding box center [31, 207] width 48 height 8
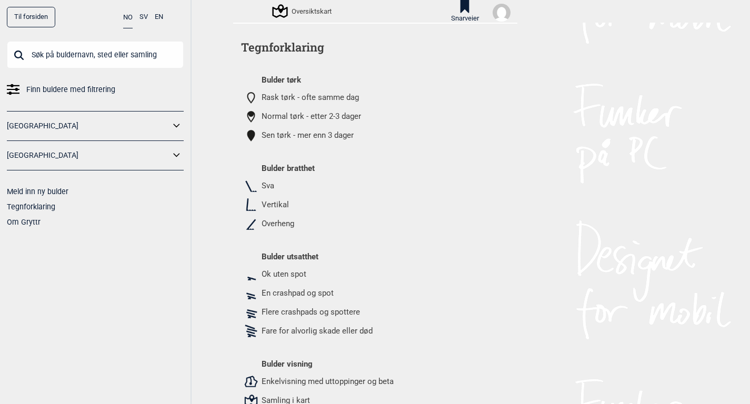
click at [131, 19] on button "NO" at bounding box center [127, 18] width 9 height 22
click at [124, 18] on button "NO" at bounding box center [127, 18] width 9 height 22
click at [132, 18] on button "NO" at bounding box center [127, 18] width 9 height 22
click at [128, 18] on button "NO" at bounding box center [127, 18] width 9 height 22
click at [506, 11] on img at bounding box center [502, 13] width 18 height 18
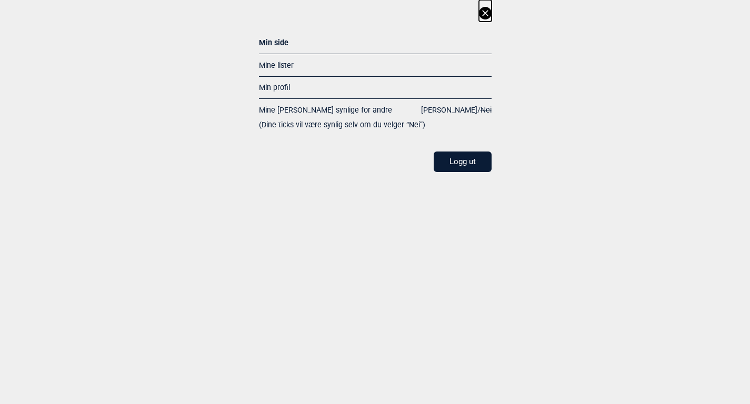
click at [481, 15] on icon at bounding box center [485, 13] width 13 height 13
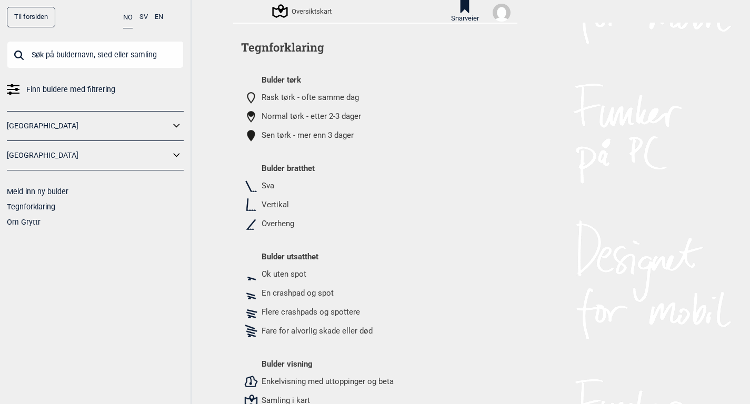
click at [48, 18] on link "Til forsiden" at bounding box center [31, 17] width 48 height 21
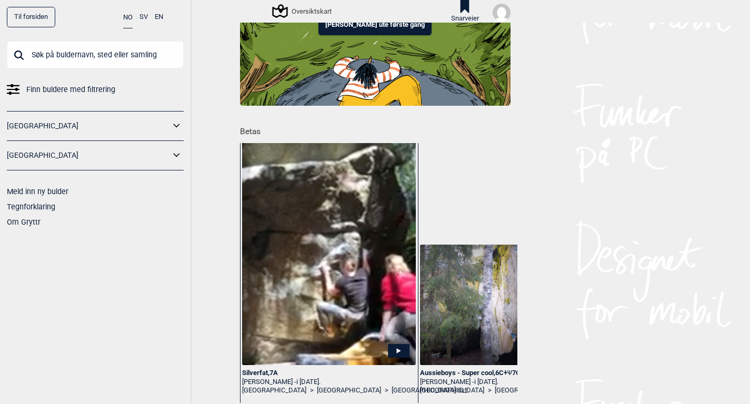
scroll to position [25, 0]
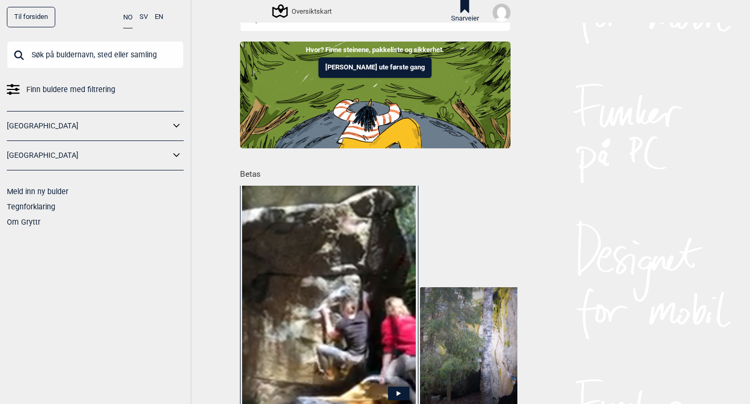
click at [361, 65] on button "Buldre ute første gang" at bounding box center [375, 67] width 113 height 21
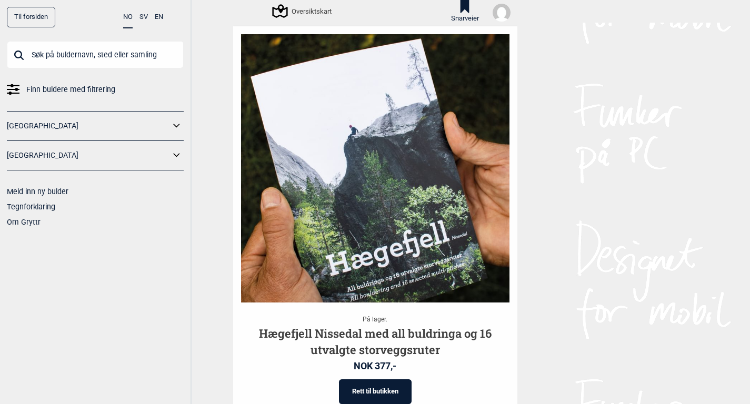
scroll to position [1409, 0]
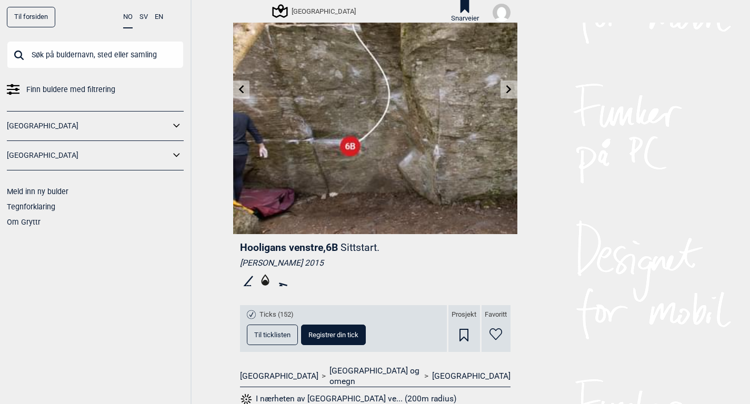
scroll to position [101, 0]
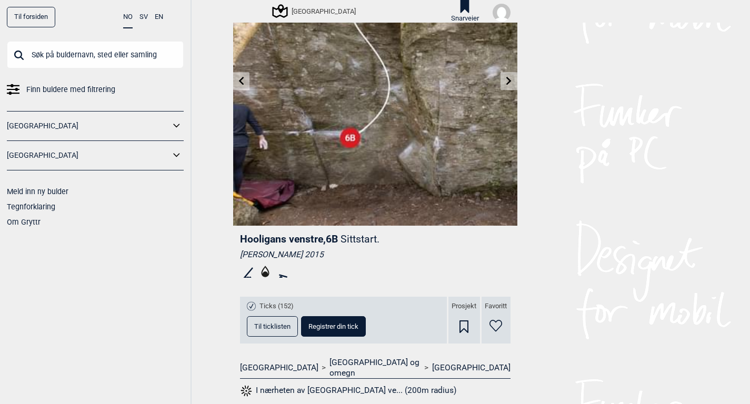
click at [462, 312] on div "Prosjekt" at bounding box center [465, 320] width 32 height 47
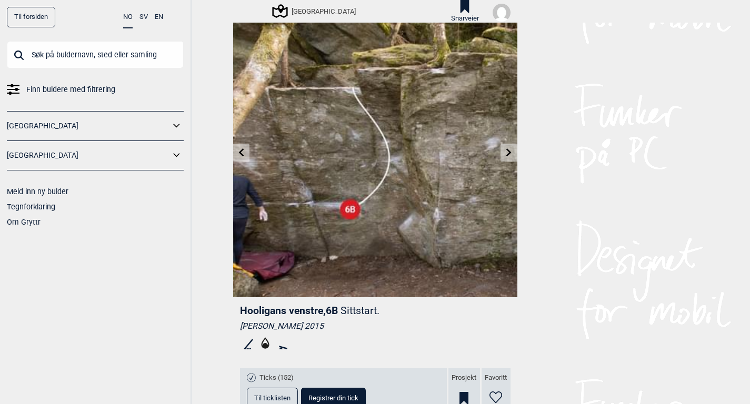
scroll to position [22, 0]
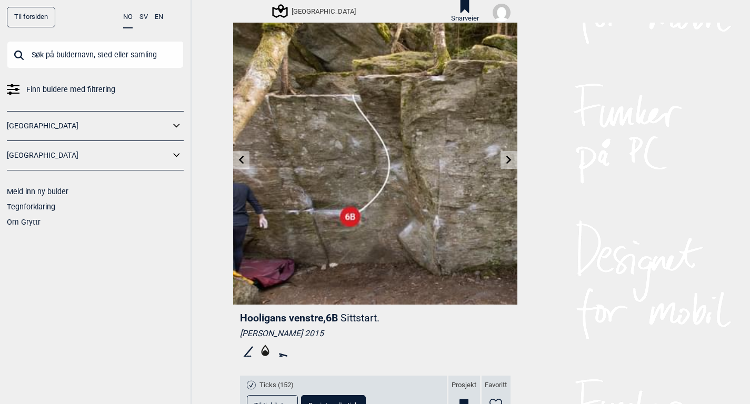
click at [508, 160] on icon at bounding box center [509, 160] width 8 height 8
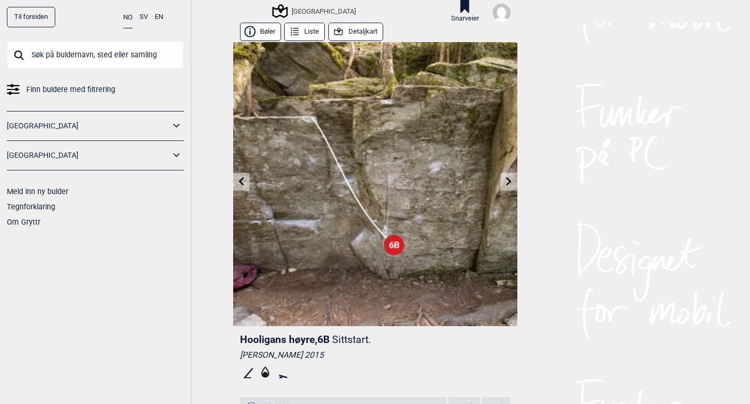
click at [240, 184] on icon at bounding box center [241, 181] width 8 height 8
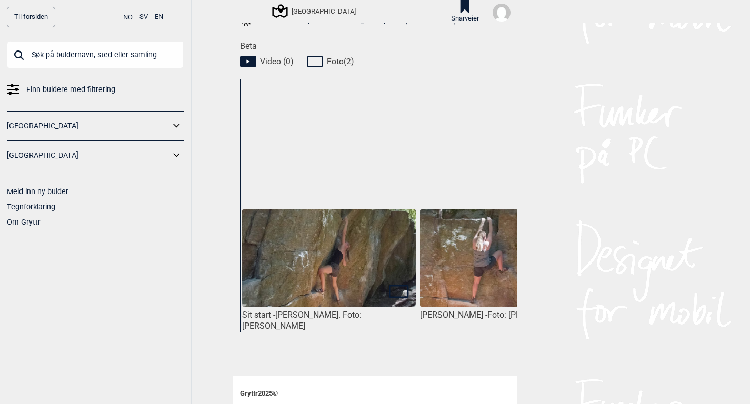
scroll to position [482, 0]
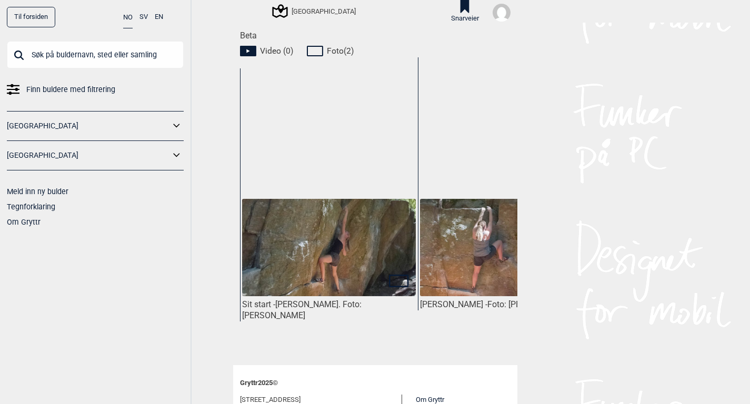
click at [399, 216] on img at bounding box center [328, 247] width 173 height 97
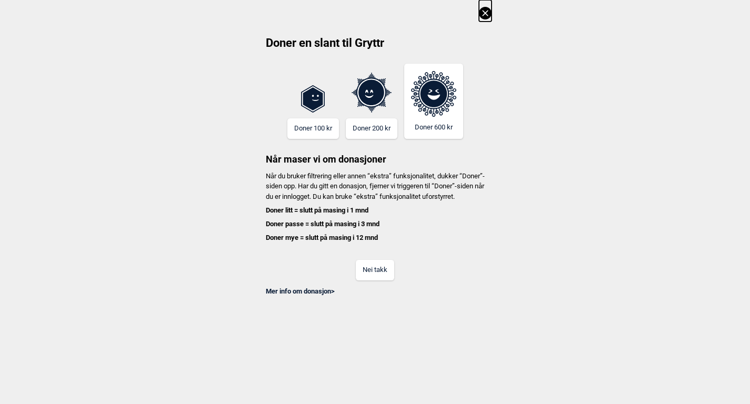
click at [377, 281] on button "Nei takk" at bounding box center [375, 270] width 38 height 21
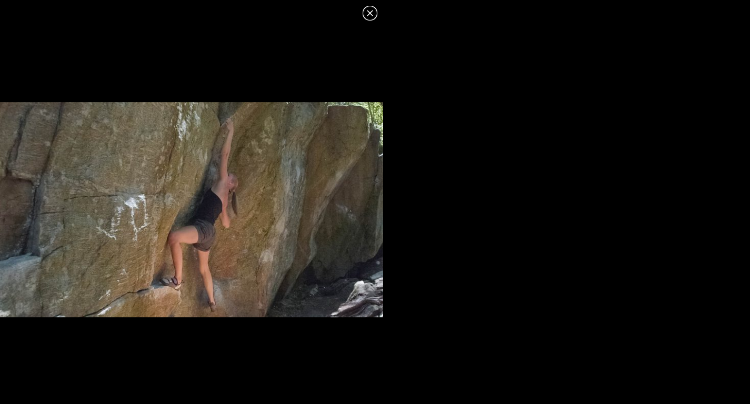
click at [373, 16] on icon at bounding box center [370, 13] width 6 height 6
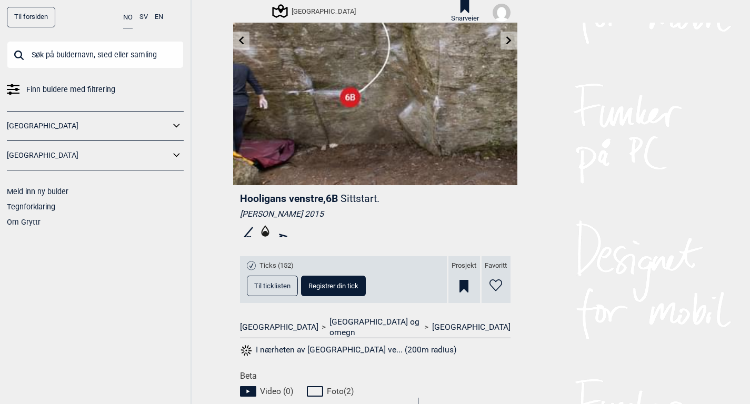
scroll to position [131, 0]
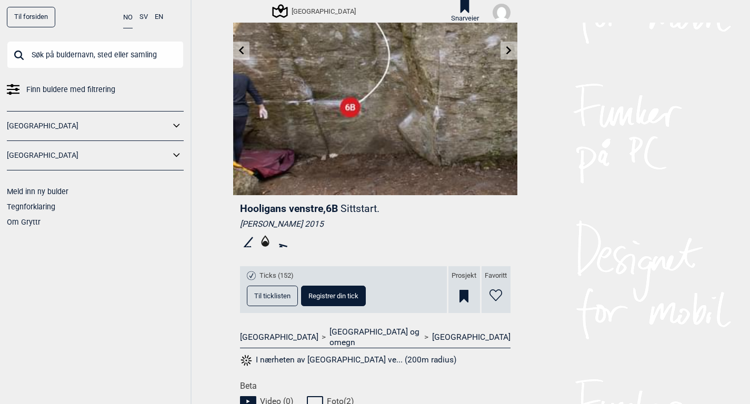
click at [432, 332] on link "[GEOGRAPHIC_DATA]" at bounding box center [471, 337] width 78 height 11
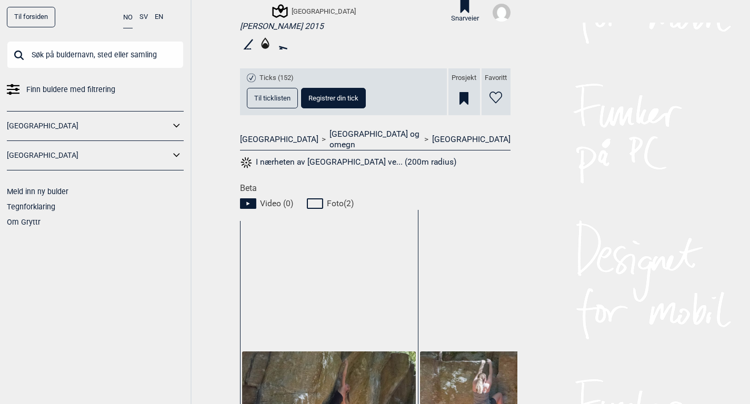
scroll to position [379, 0]
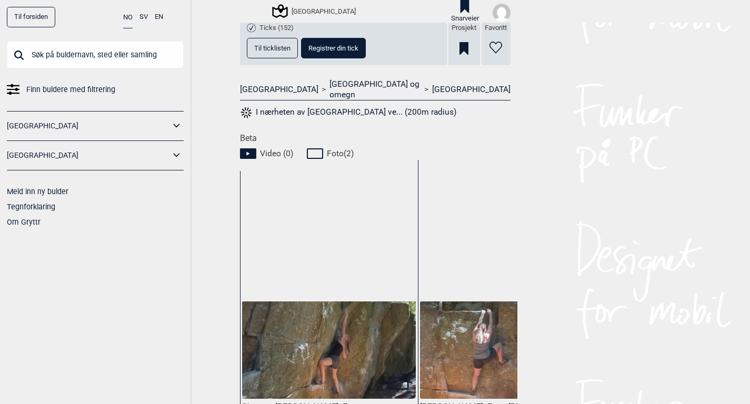
click at [376, 106] on button "I nærheten av [GEOGRAPHIC_DATA] ve... (200m radius)" at bounding box center [348, 113] width 217 height 14
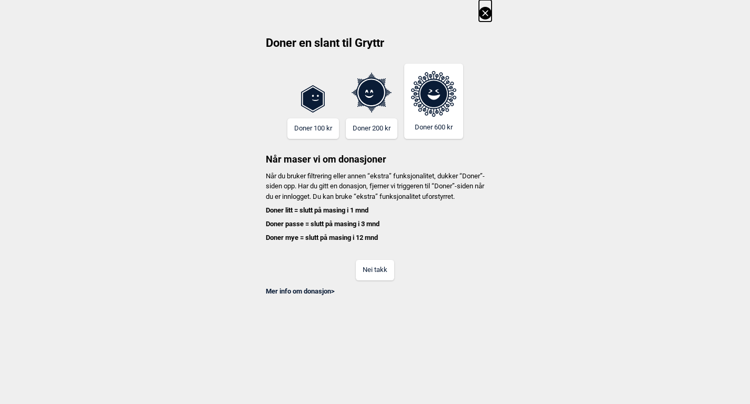
click at [391, 279] on button "Nei takk" at bounding box center [375, 270] width 38 height 21
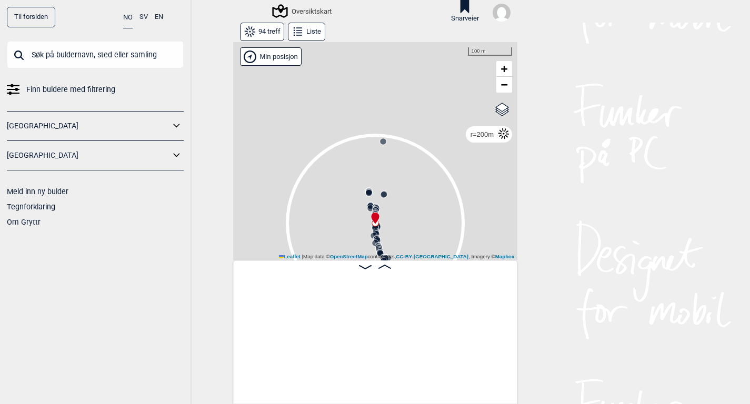
scroll to position [0, 2936]
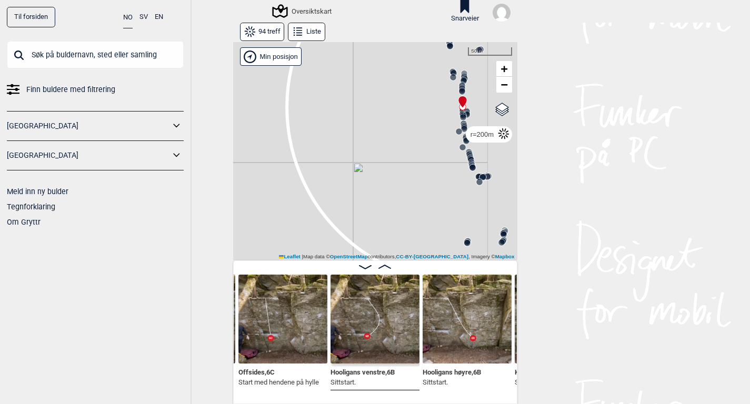
drag, startPoint x: 380, startPoint y: 173, endPoint x: 325, endPoint y: 101, distance: 91.0
click at [325, 101] on div "Gol [GEOGRAPHIC_DATA] Kolomoen [GEOGRAPHIC_DATA] [GEOGRAPHIC_DATA][PERSON_NAME]…" at bounding box center [375, 151] width 284 height 218
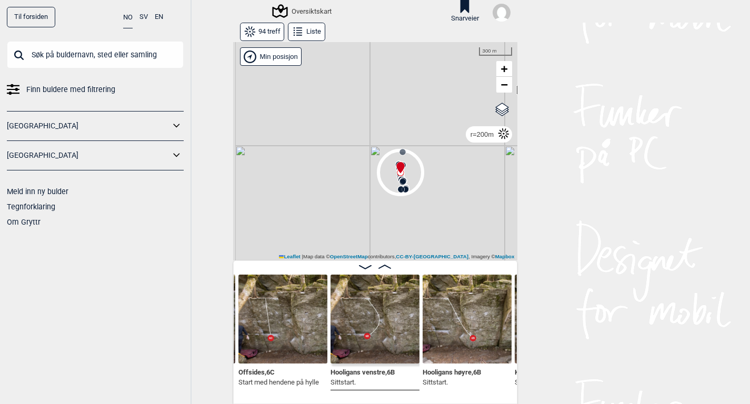
drag, startPoint x: 325, startPoint y: 101, endPoint x: 383, endPoint y: 172, distance: 92.4
click at [383, 172] on div "Gol [GEOGRAPHIC_DATA] Kolomoen [GEOGRAPHIC_DATA] [GEOGRAPHIC_DATA][PERSON_NAME]…" at bounding box center [375, 151] width 284 height 218
drag, startPoint x: 405, startPoint y: 125, endPoint x: 369, endPoint y: 155, distance: 47.2
click at [369, 155] on div "Gol [GEOGRAPHIC_DATA] Kolomoen [GEOGRAPHIC_DATA] [GEOGRAPHIC_DATA][PERSON_NAME]…" at bounding box center [375, 151] width 284 height 218
drag, startPoint x: 401, startPoint y: 161, endPoint x: 348, endPoint y: 74, distance: 101.6
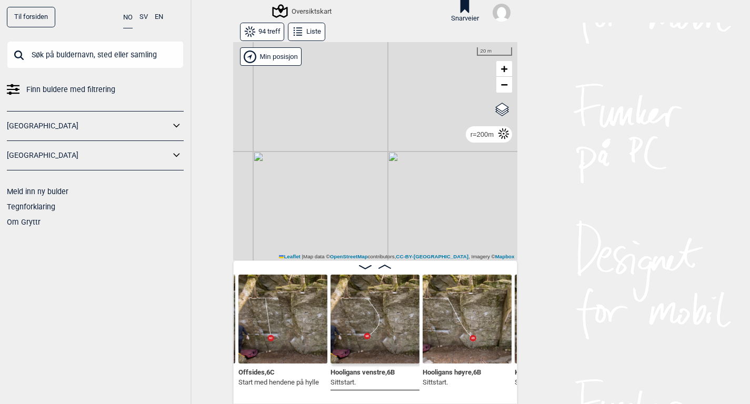
click at [349, 75] on div "Gol [GEOGRAPHIC_DATA] Kolomoen [GEOGRAPHIC_DATA] [GEOGRAPHIC_DATA][PERSON_NAME]…" at bounding box center [375, 151] width 284 height 218
drag, startPoint x: 357, startPoint y: 187, endPoint x: 341, endPoint y: 156, distance: 35.1
click at [341, 156] on div "Gol [GEOGRAPHIC_DATA] Kolomoen [GEOGRAPHIC_DATA] [GEOGRAPHIC_DATA][PERSON_NAME]…" at bounding box center [375, 151] width 284 height 218
drag, startPoint x: 373, startPoint y: 160, endPoint x: 309, endPoint y: 116, distance: 78.0
click at [309, 116] on div "Gol [GEOGRAPHIC_DATA] Kolomoen [GEOGRAPHIC_DATA] [GEOGRAPHIC_DATA][PERSON_NAME]…" at bounding box center [375, 151] width 284 height 218
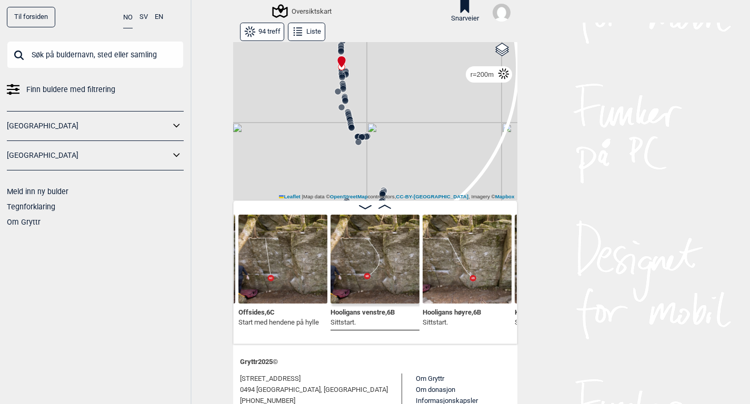
scroll to position [58, 0]
